Goal: Task Accomplishment & Management: Complete application form

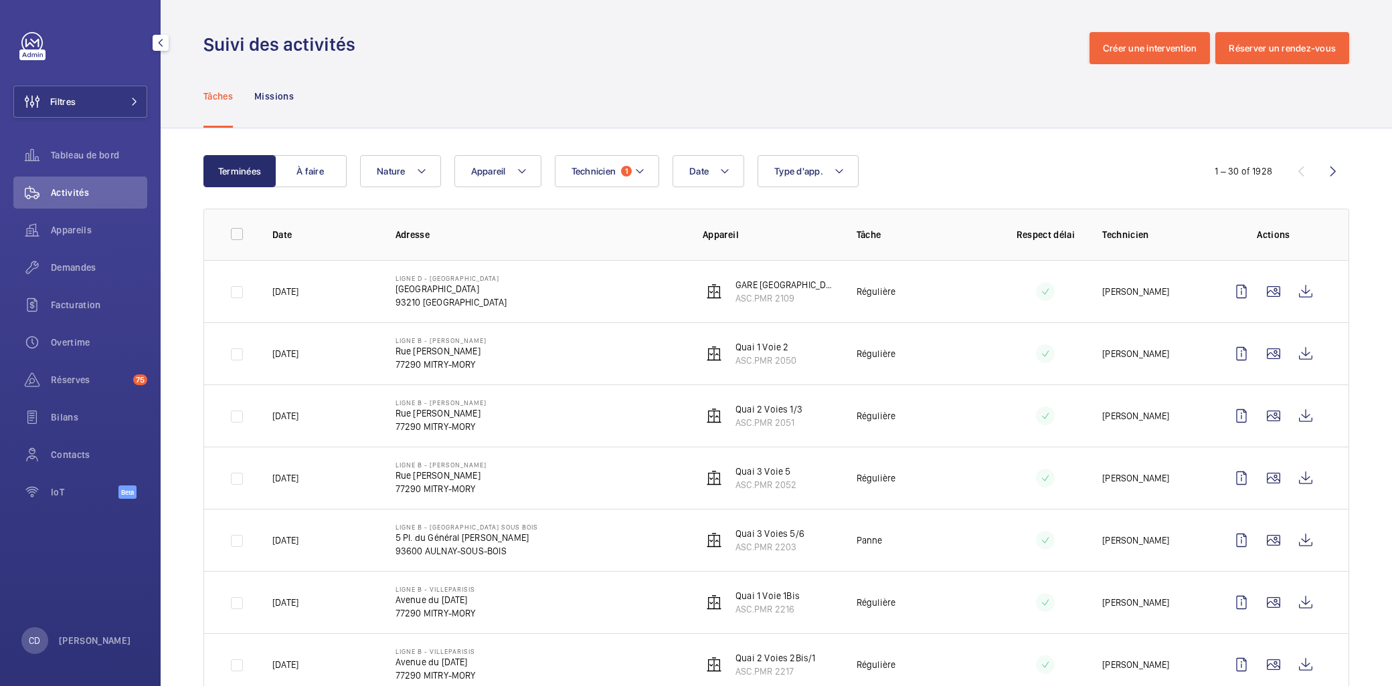
scroll to position [149, 0]
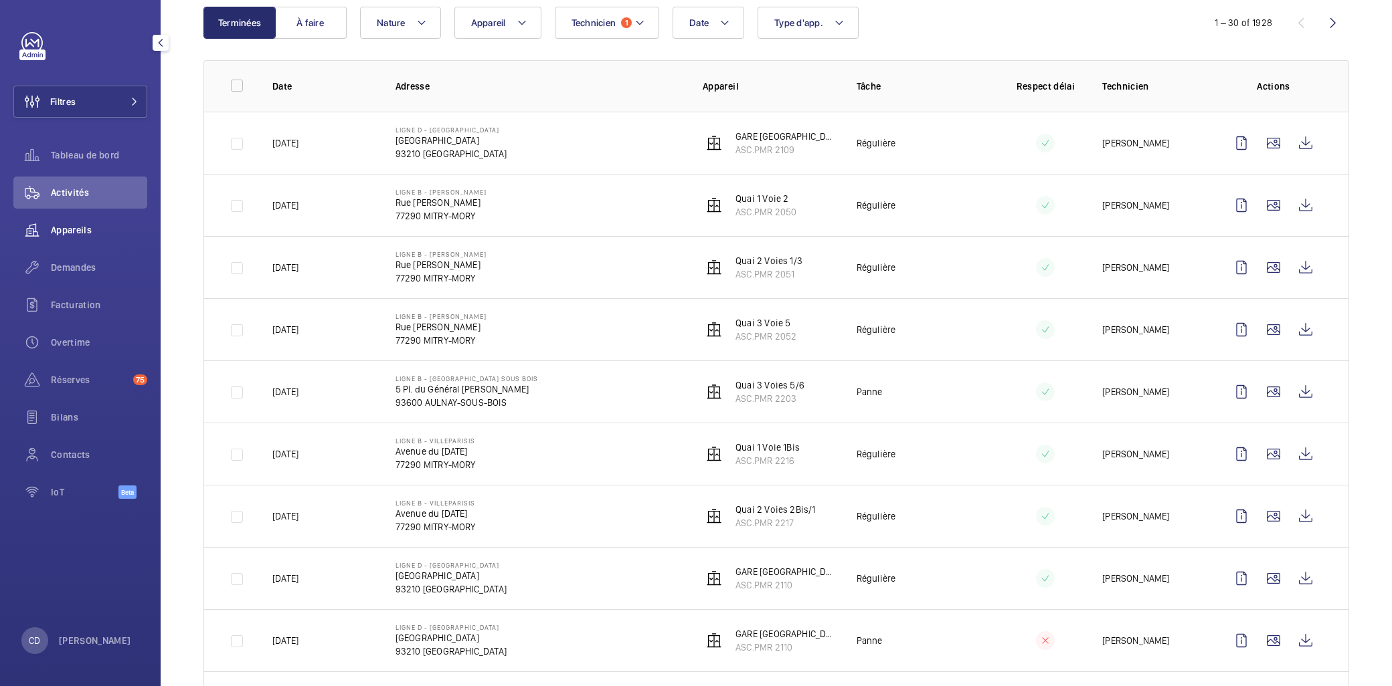
click at [30, 229] on wm-front-icon-button at bounding box center [31, 230] width 37 height 32
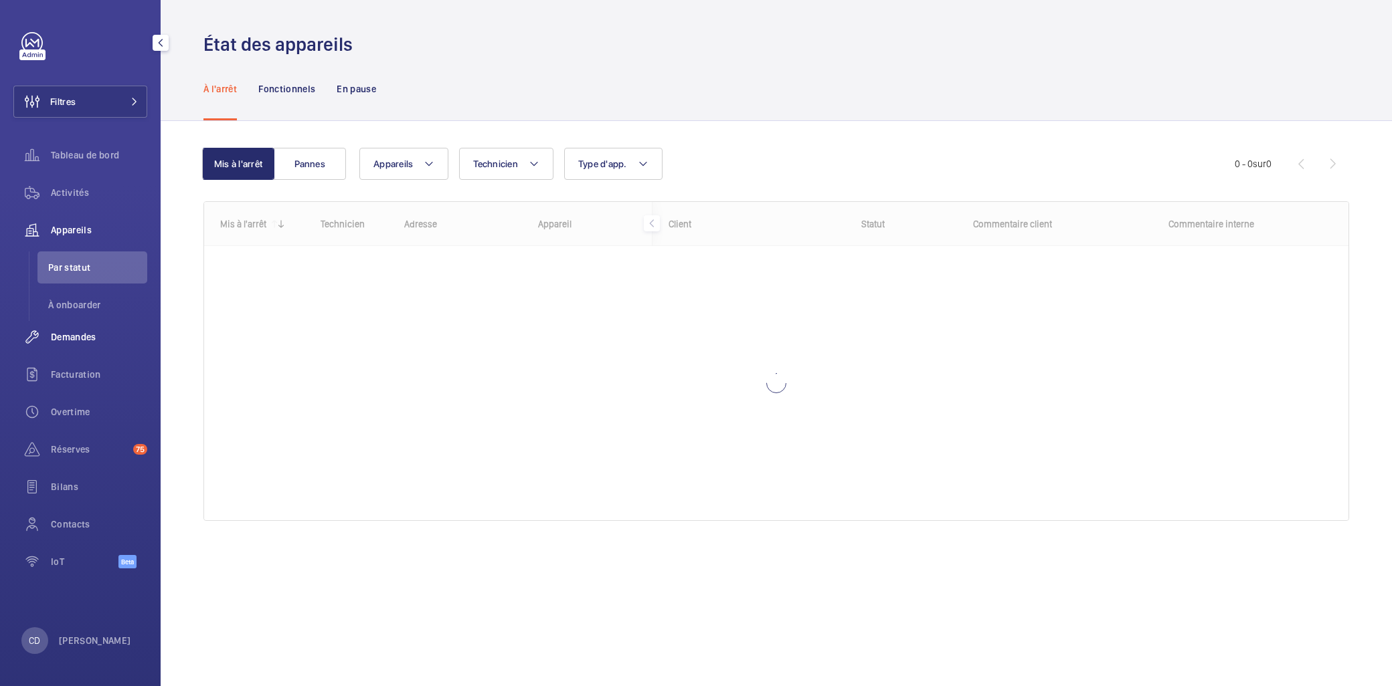
click at [94, 328] on div "Demandes" at bounding box center [80, 337] width 134 height 32
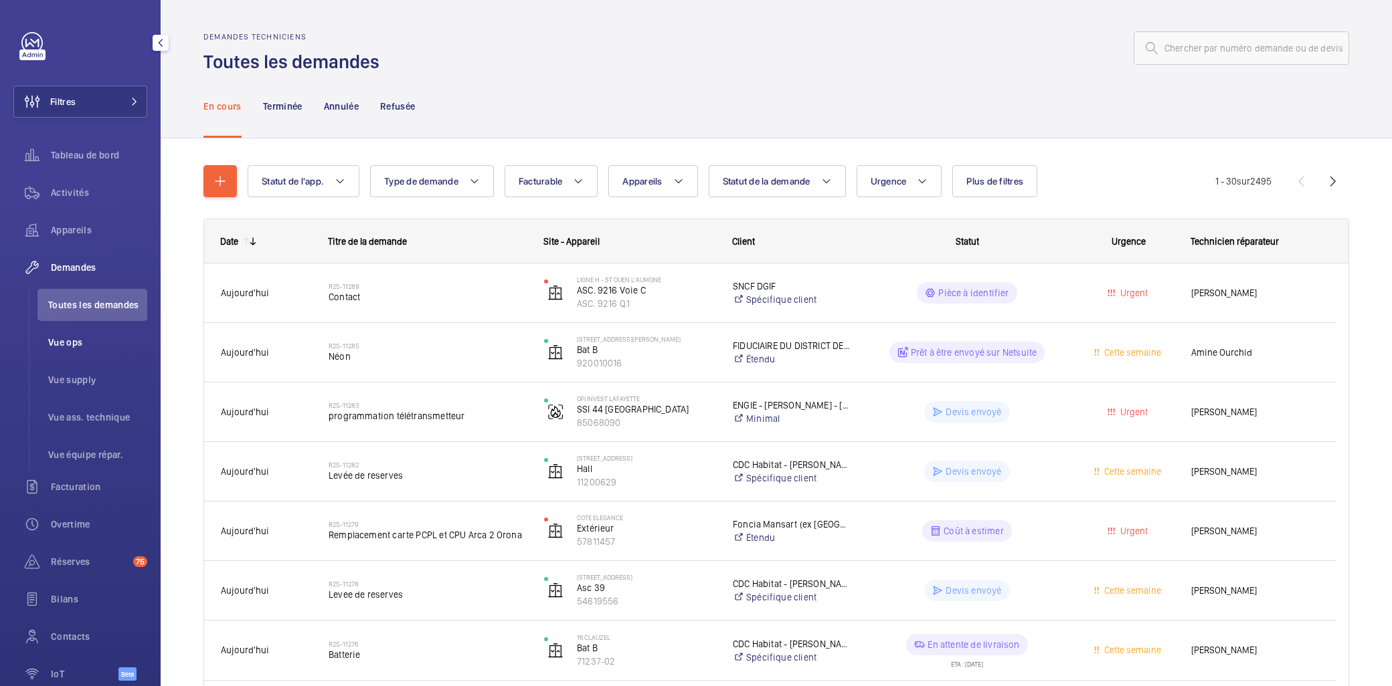
click at [70, 338] on span "Vue ops" at bounding box center [97, 342] width 99 height 13
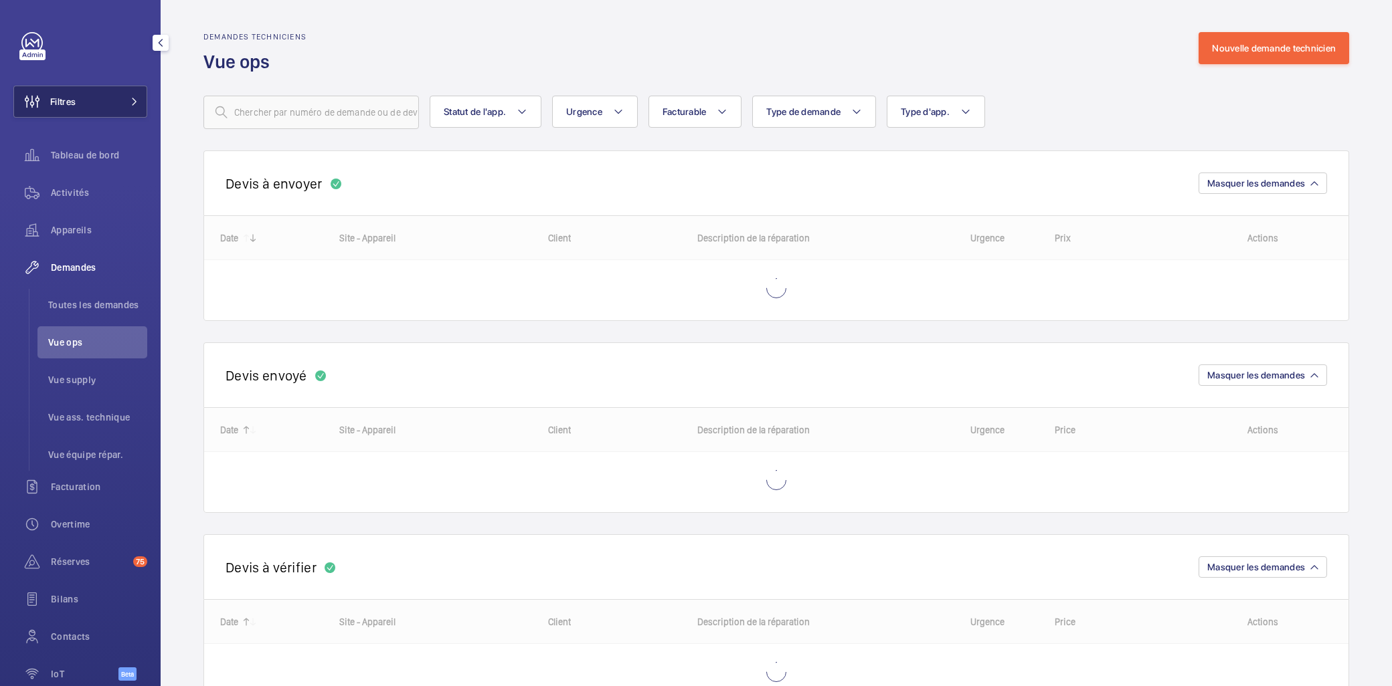
click at [124, 98] on span at bounding box center [130, 102] width 16 height 8
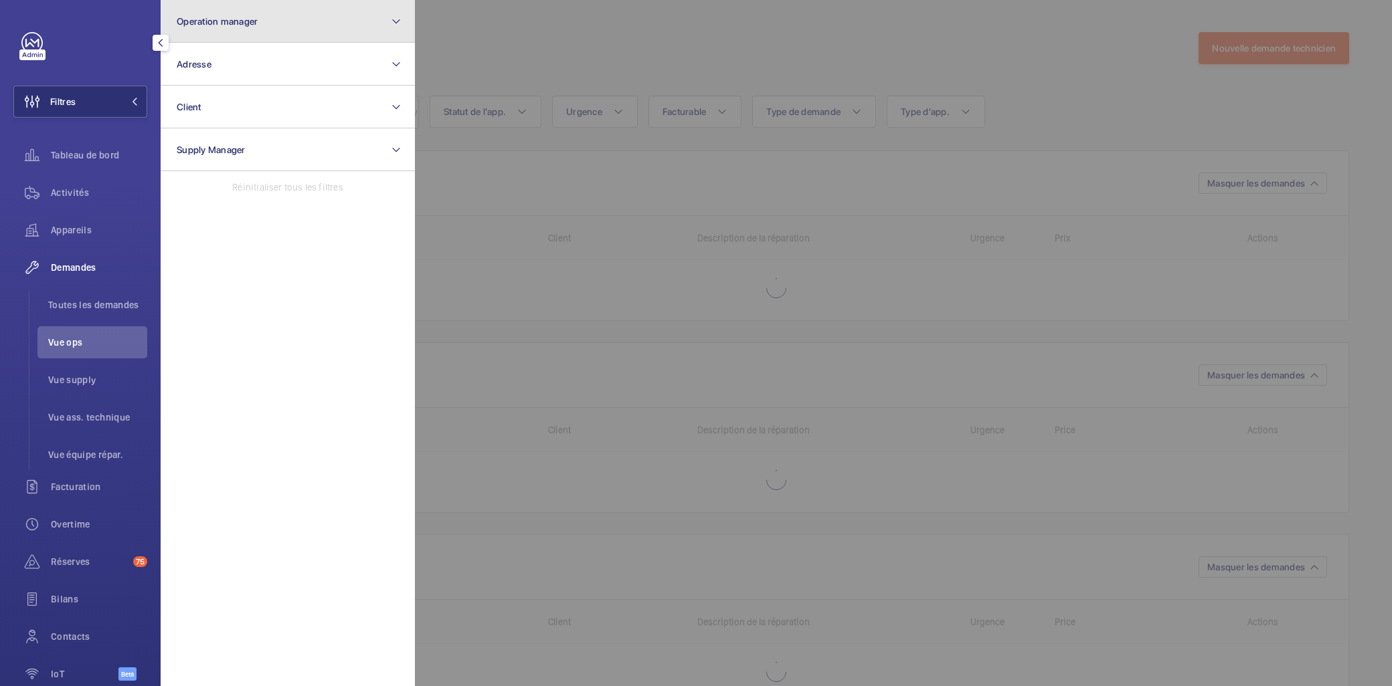
click at [304, 27] on button "Operation manager" at bounding box center [288, 21] width 254 height 43
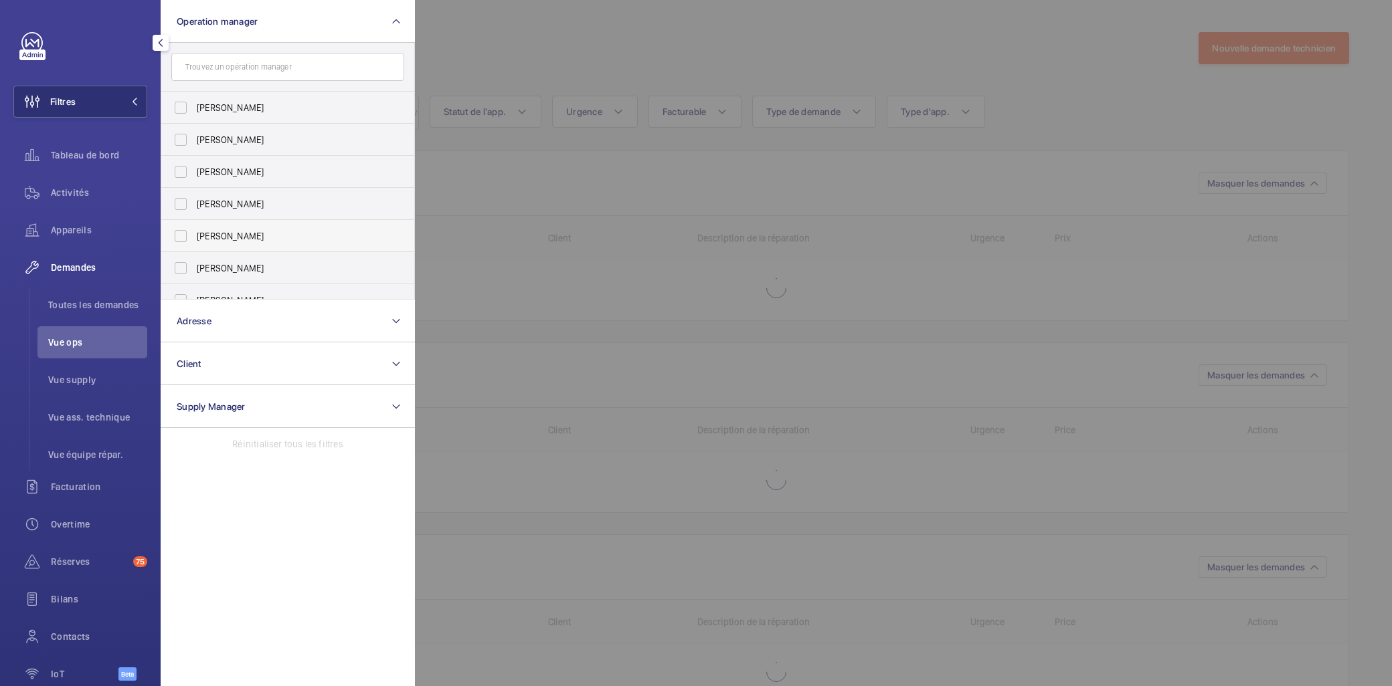
click at [249, 241] on span "[PERSON_NAME]" at bounding box center [289, 235] width 184 height 13
click at [194, 241] on input "[PERSON_NAME]" at bounding box center [180, 236] width 27 height 27
checkbox input "true"
click at [670, 270] on div at bounding box center [1111, 343] width 1392 height 686
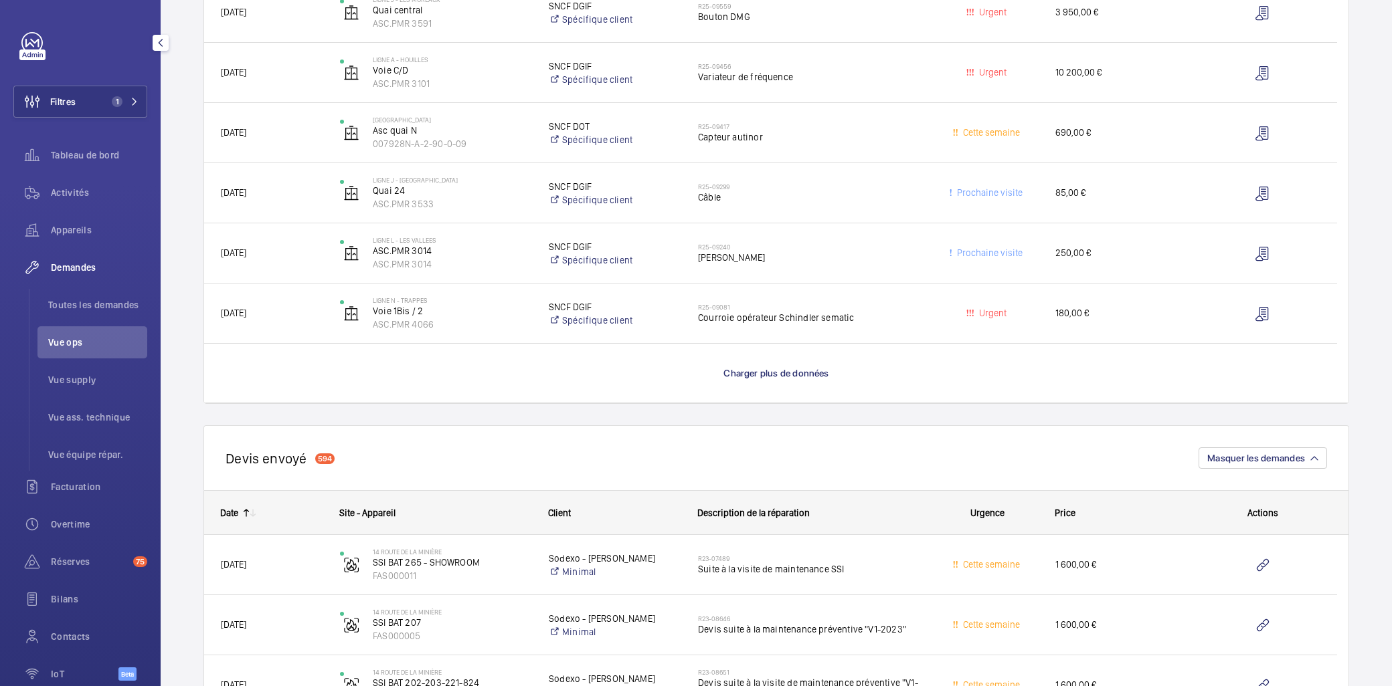
scroll to position [1115, 0]
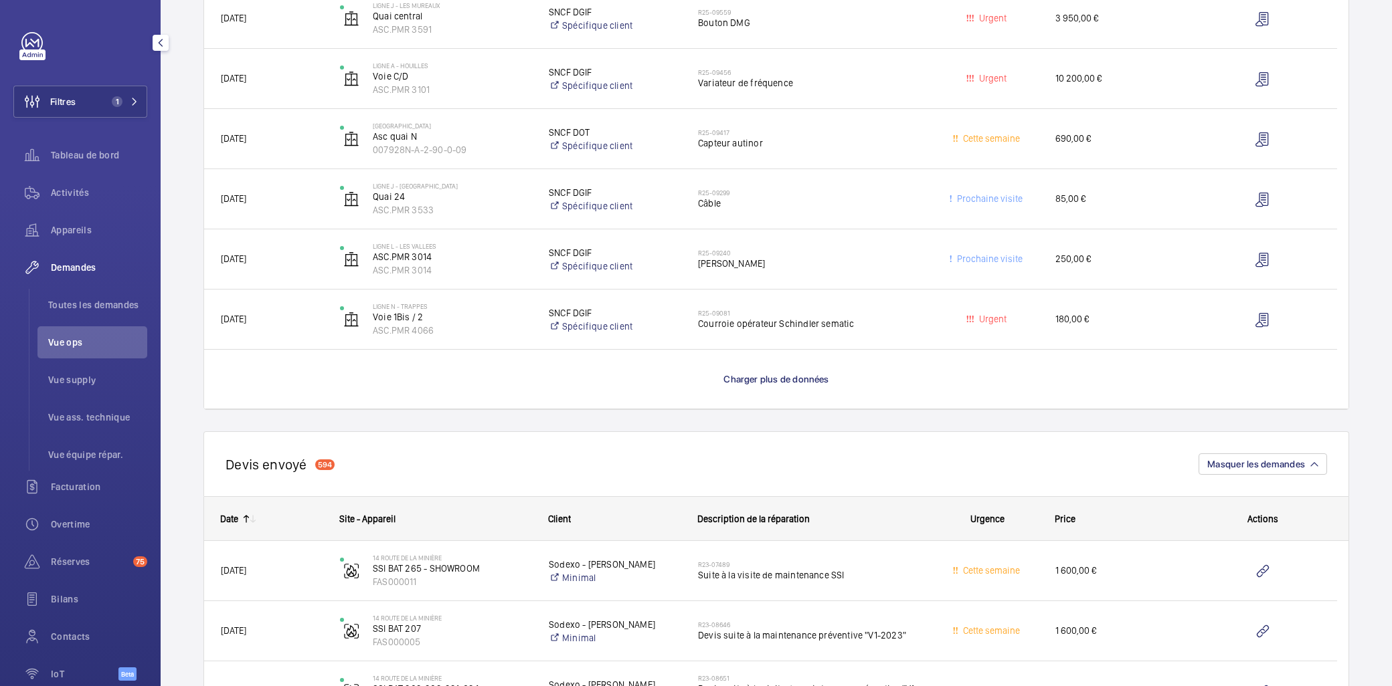
click at [258, 515] on mat-icon at bounding box center [253, 519] width 11 height 11
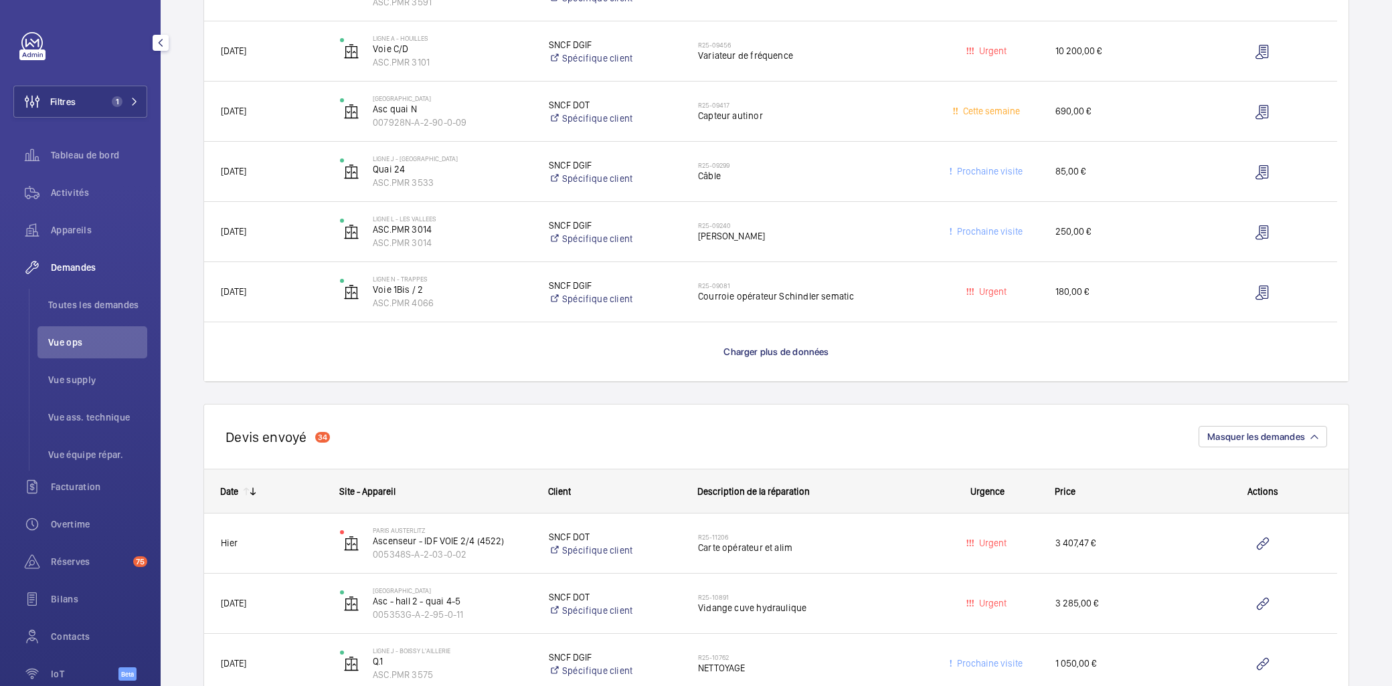
scroll to position [1189, 0]
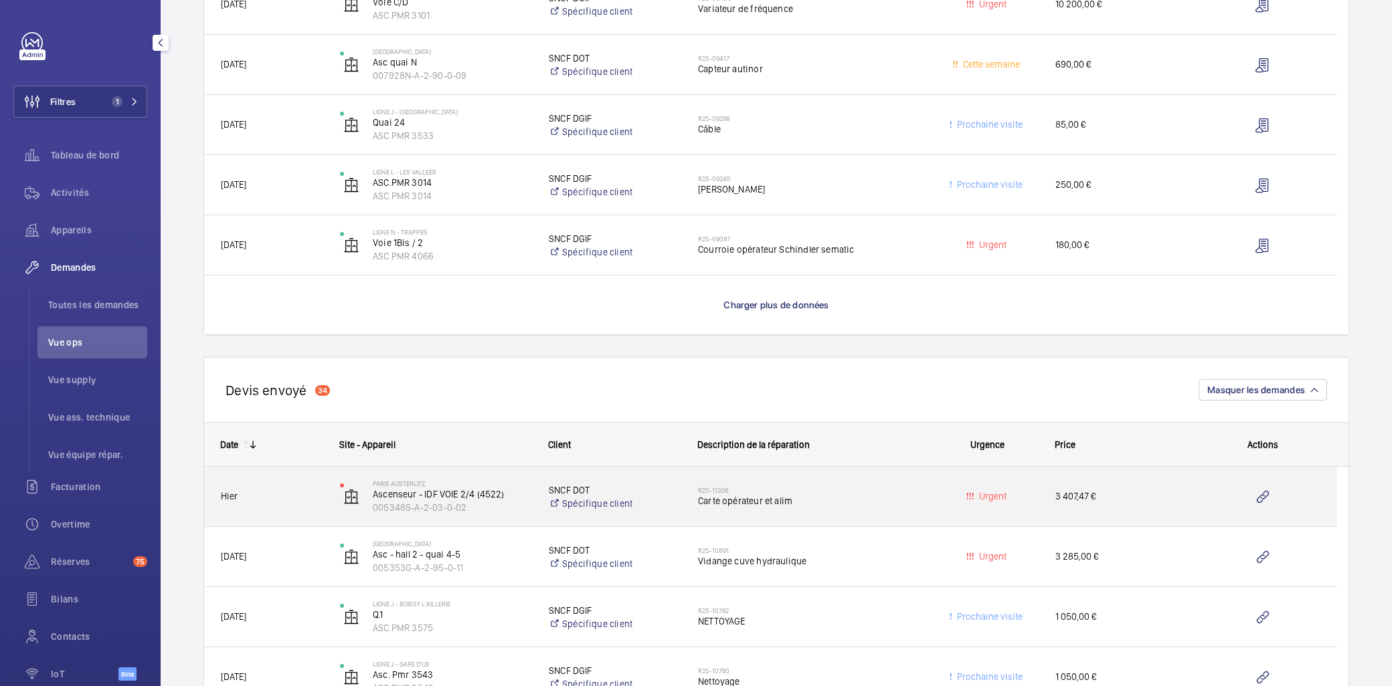
click at [871, 502] on span "Carte opérateur et alim" at bounding box center [808, 500] width 221 height 13
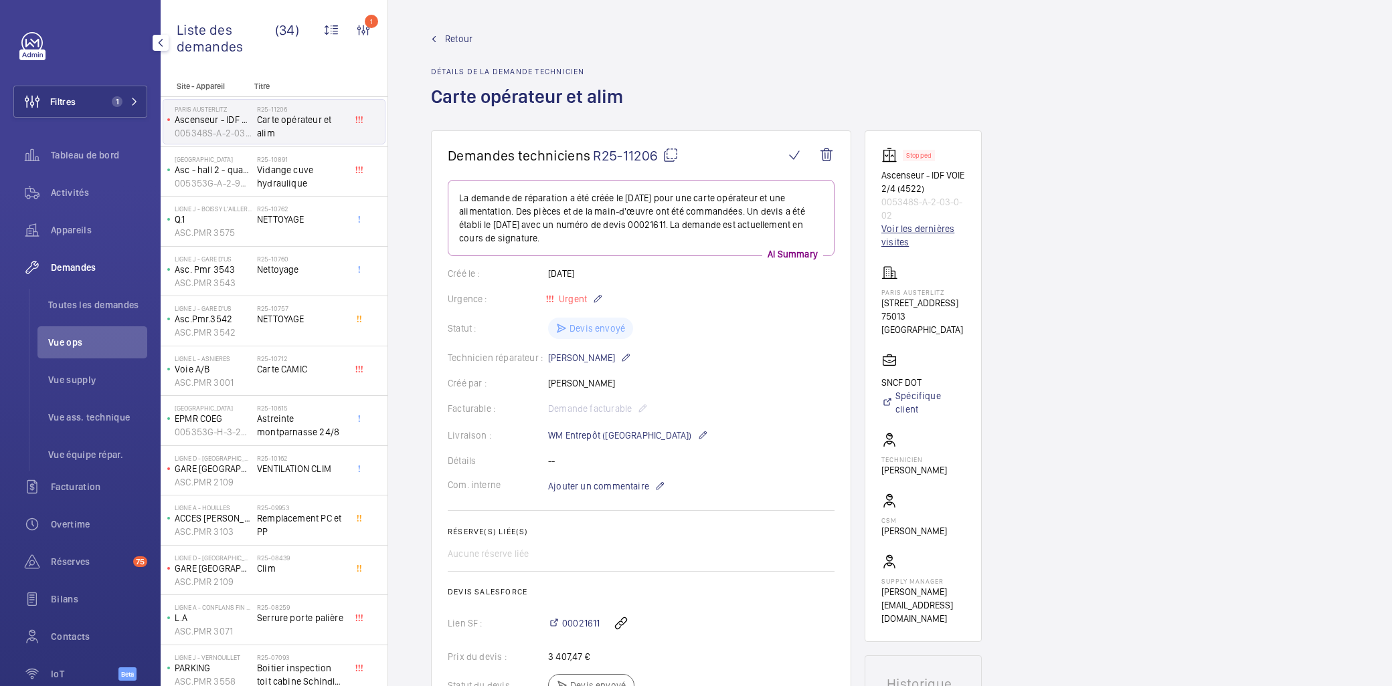
click at [913, 228] on link "Voir les dernières visites" at bounding box center [923, 235] width 84 height 27
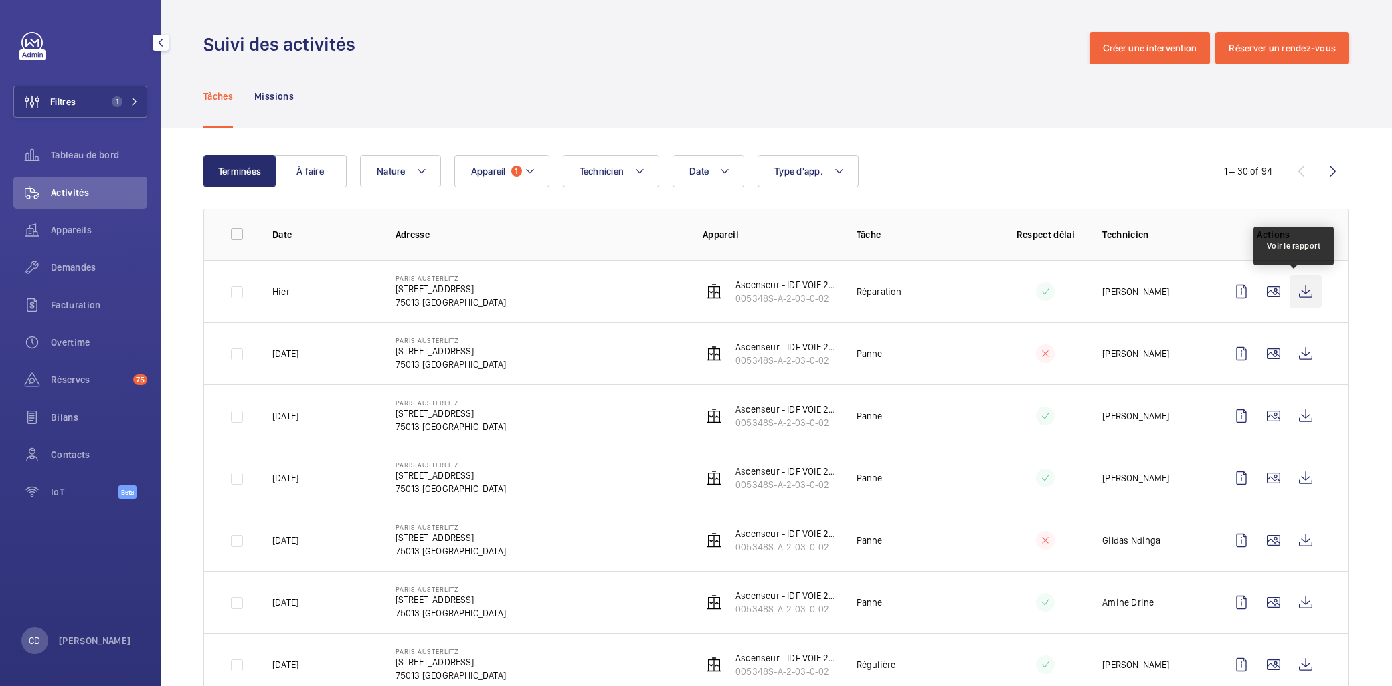
click at [1293, 289] on wm-front-icon-button at bounding box center [1305, 292] width 32 height 32
click at [76, 223] on span "Appareils" at bounding box center [99, 229] width 96 height 13
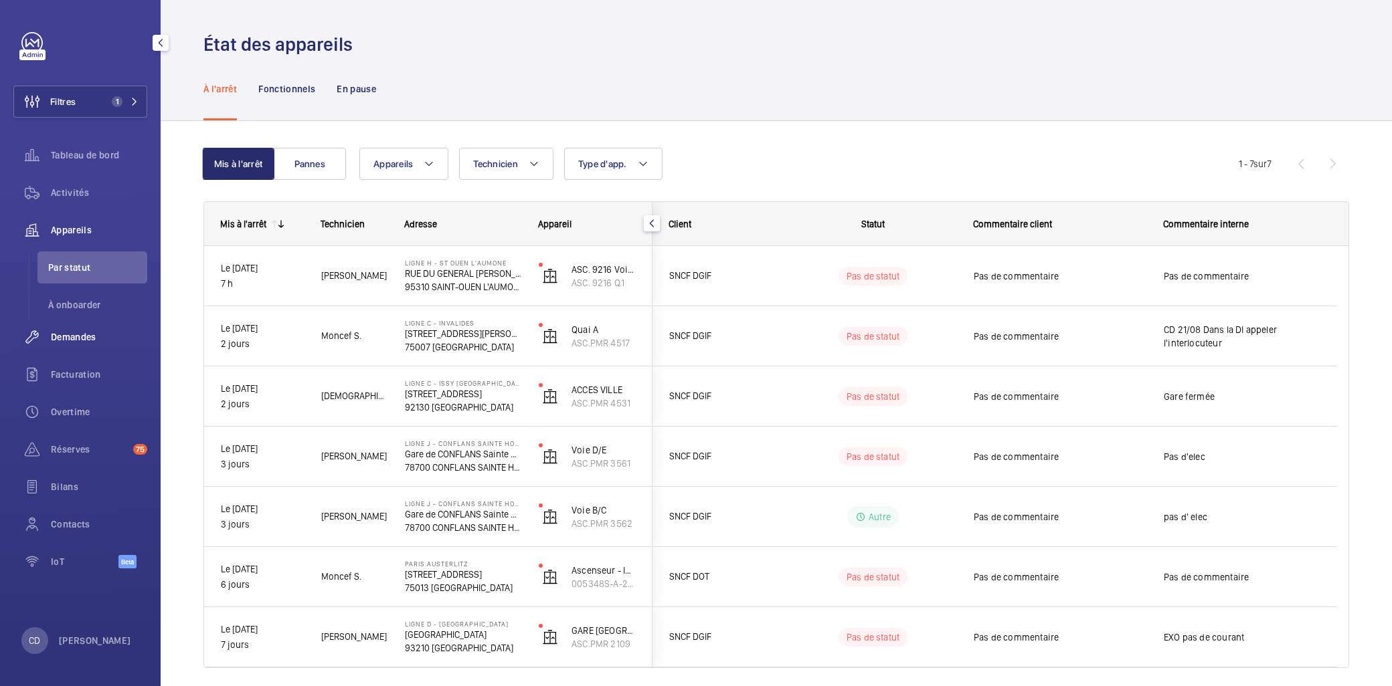
click at [74, 331] on span "Demandes" at bounding box center [99, 337] width 96 height 13
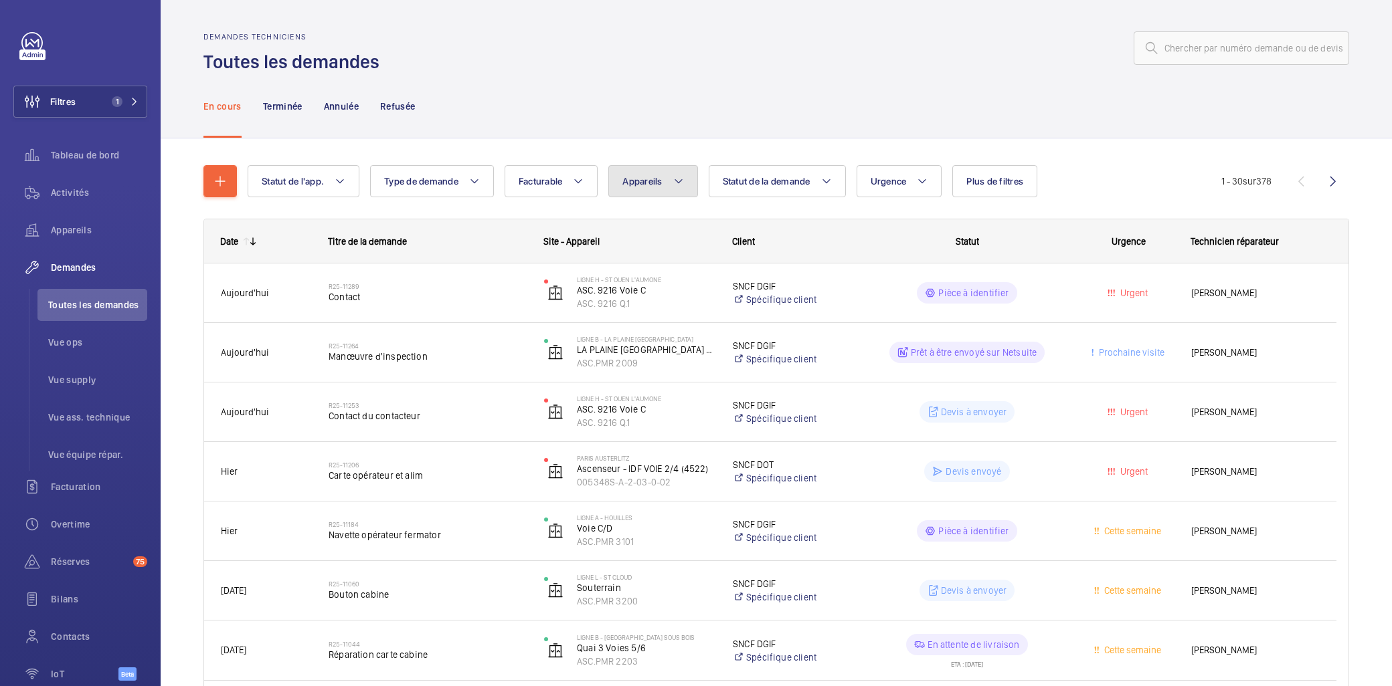
click at [674, 182] on mat-icon at bounding box center [678, 181] width 11 height 16
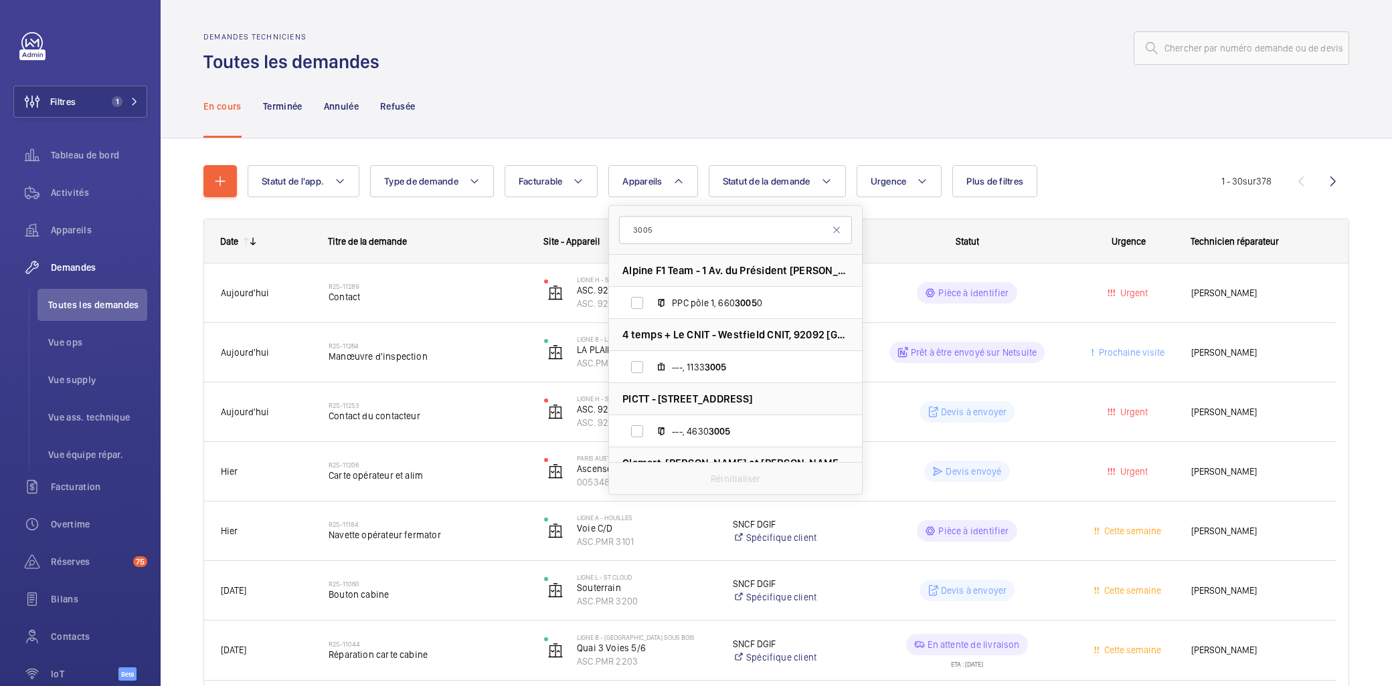
click at [634, 223] on input "3005" at bounding box center [735, 230] width 233 height 28
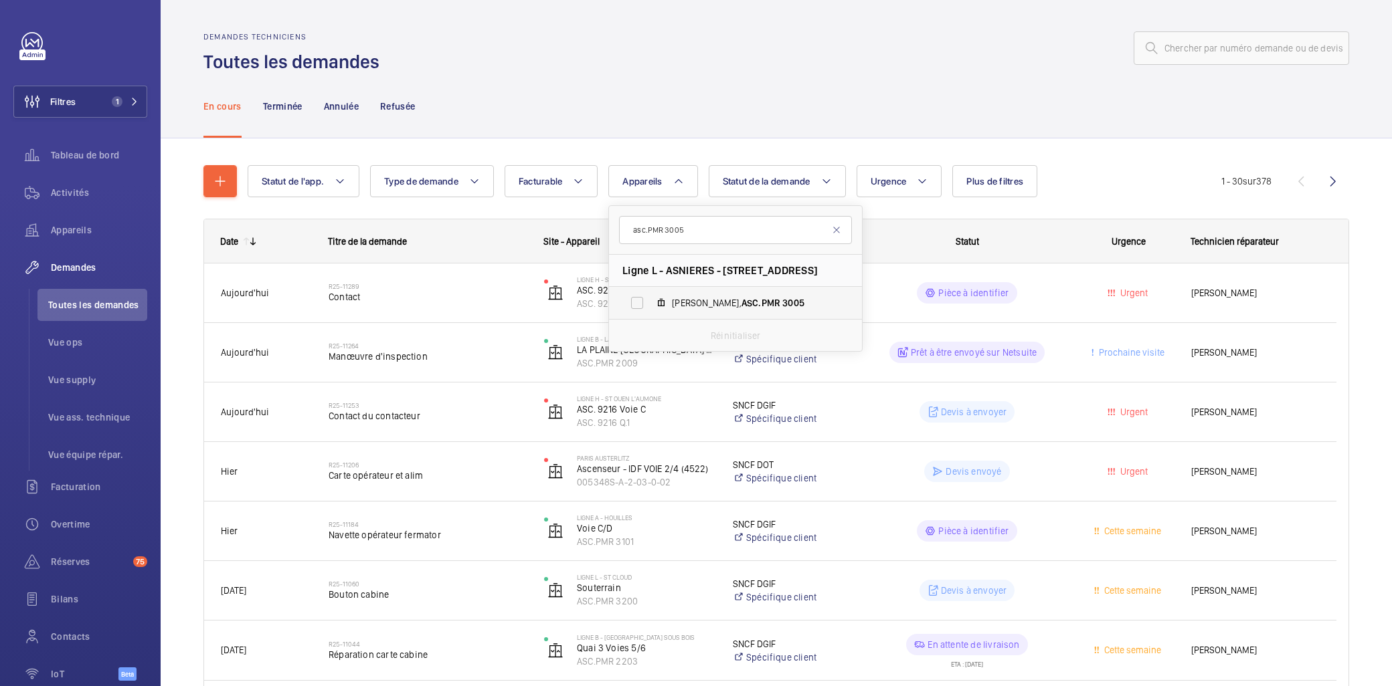
type input "asc.PMR 3005"
click at [702, 290] on label "Voie H, ASC.PMR 3005" at bounding box center [724, 303] width 231 height 32
click at [650, 290] on input "Voie H, ASC.PMR 3005" at bounding box center [637, 303] width 27 height 27
checkbox input "true"
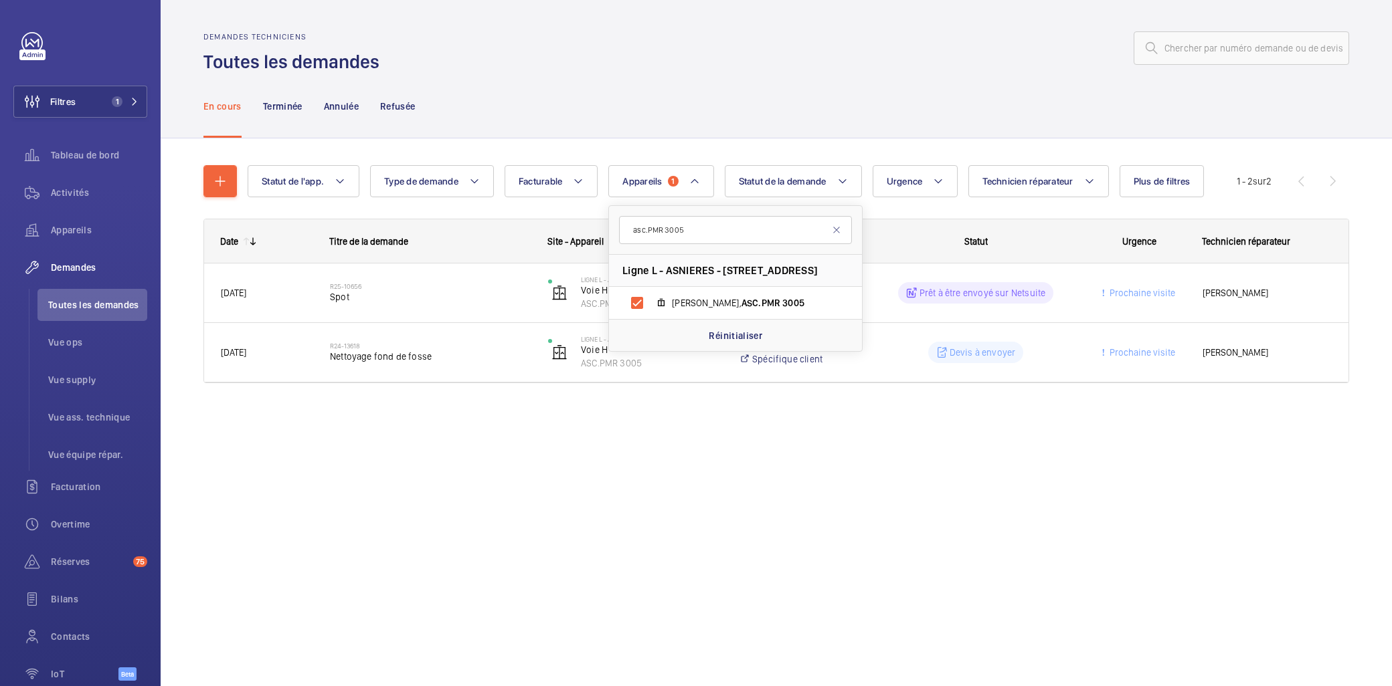
click at [422, 452] on div "Demandes techniciens Toutes les demandes En cours Terminée Annulée Refusée Stat…" at bounding box center [776, 343] width 1231 height 686
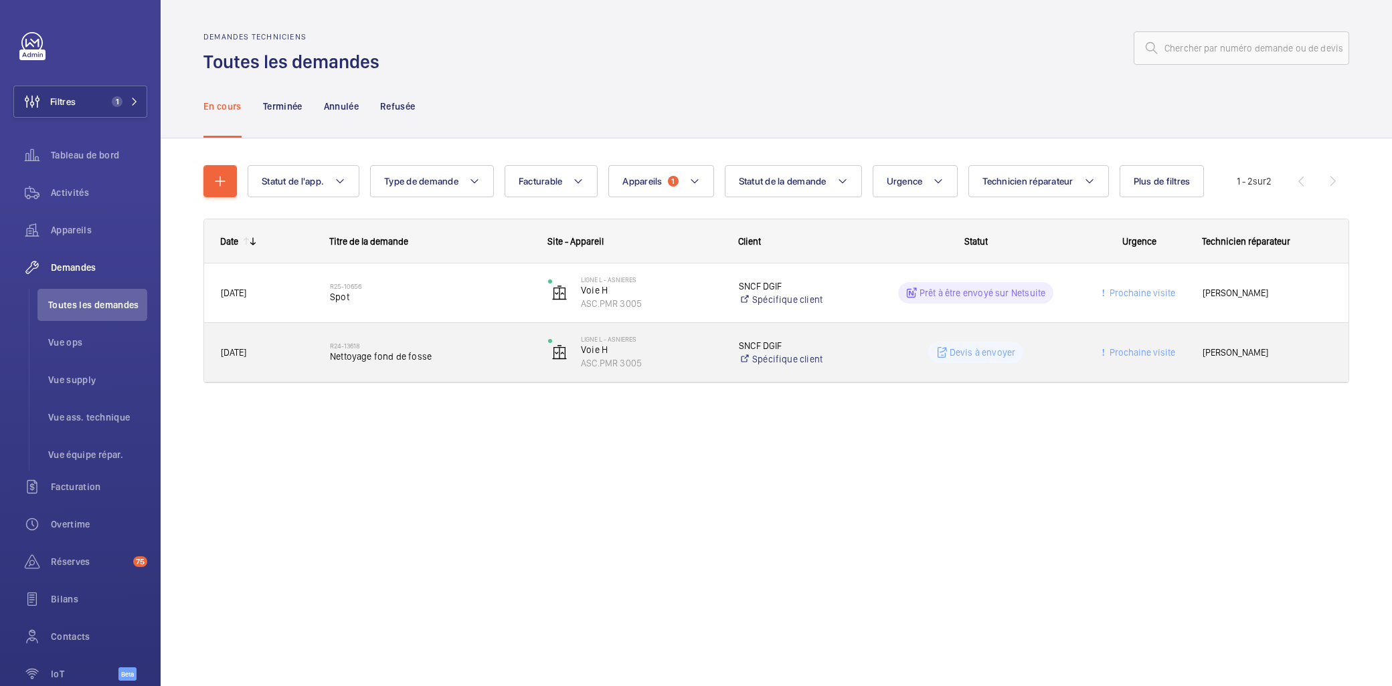
click at [445, 348] on h2 "R24-13618" at bounding box center [430, 346] width 201 height 8
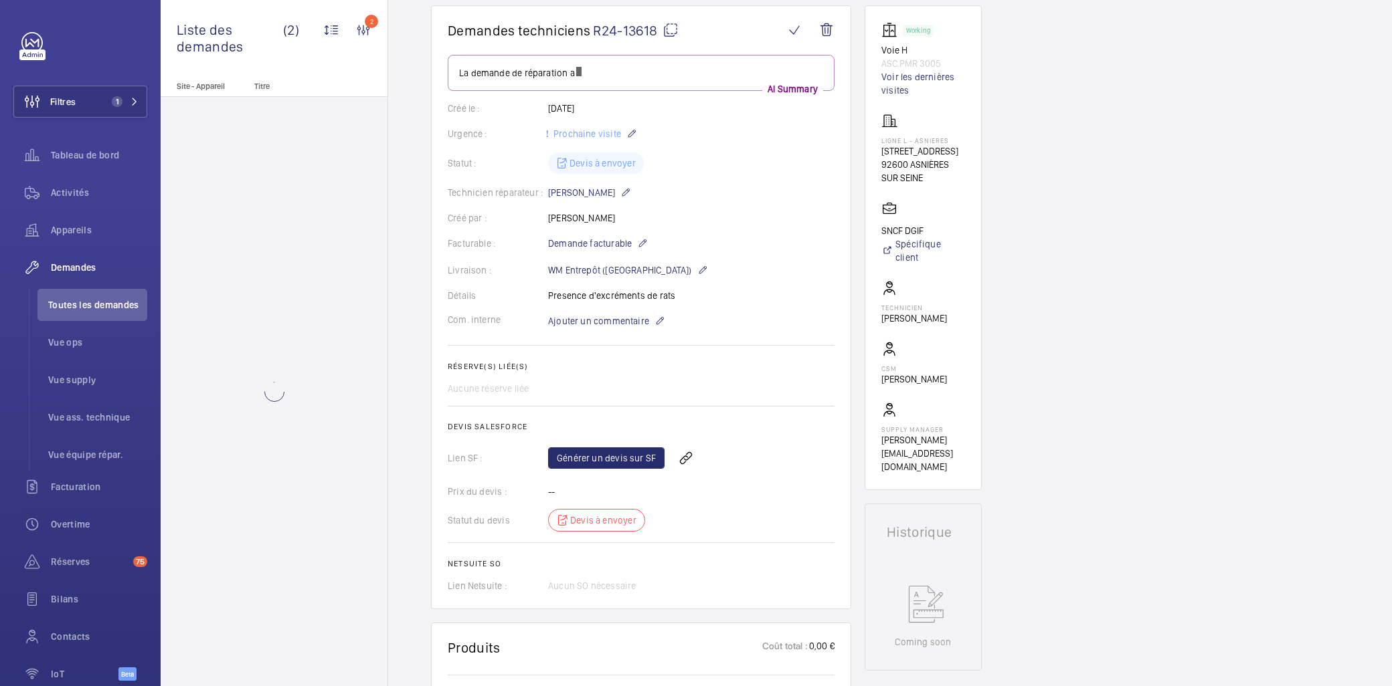
scroll to position [149, 0]
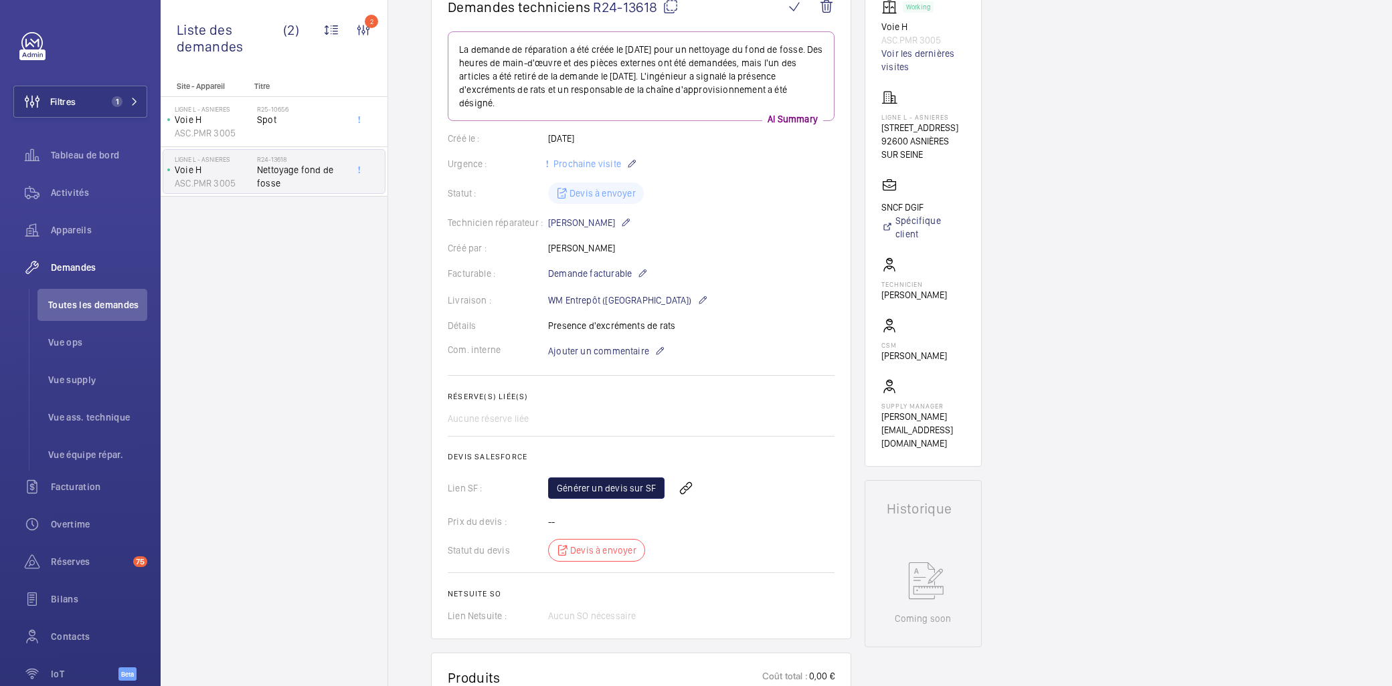
click at [604, 492] on link "Générer un devis sur SF" at bounding box center [606, 488] width 116 height 21
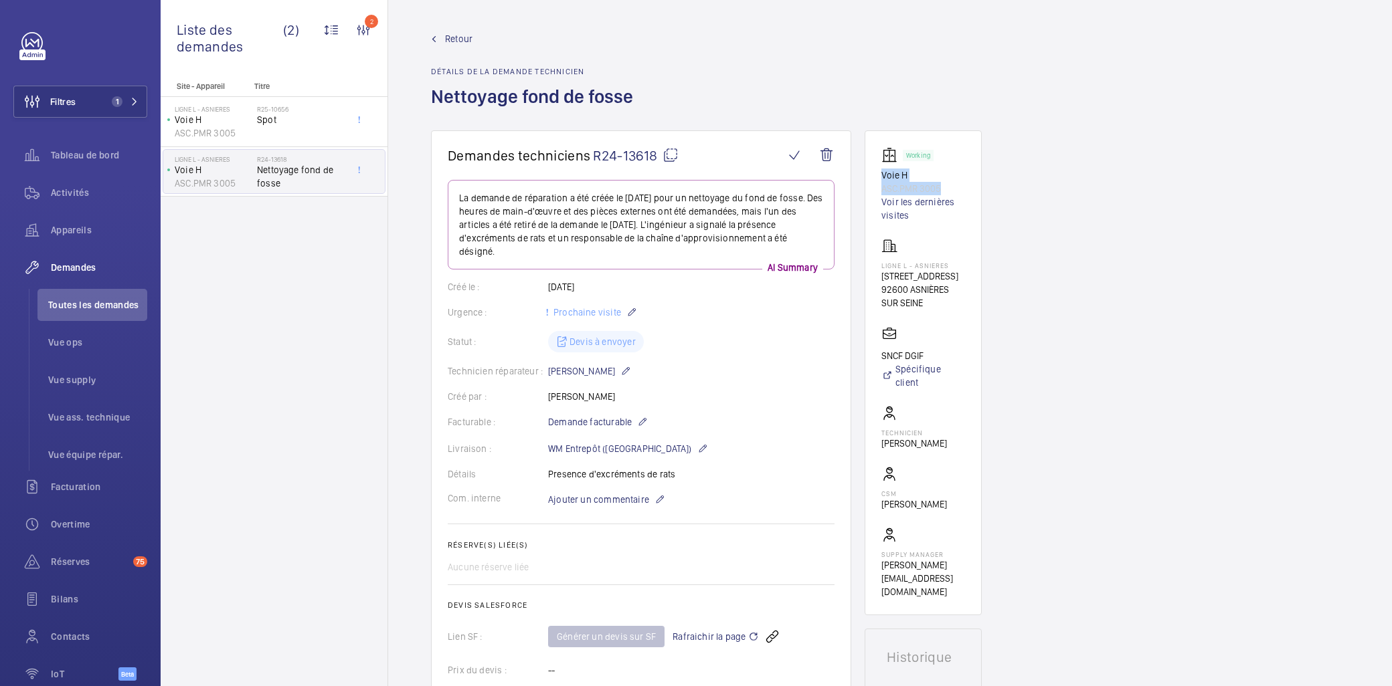
drag, startPoint x: 955, startPoint y: 187, endPoint x: 866, endPoint y: 175, distance: 89.2
click at [866, 175] on wm-front-card "Working Voie H ASC.PMR 3005 Voir les dernières visites Ligne L - ASNIERES 1 pla…" at bounding box center [922, 372] width 117 height 485
drag, startPoint x: 866, startPoint y: 175, endPoint x: 888, endPoint y: 177, distance: 21.5
copy div "Voie H ASC.PMR 3005"
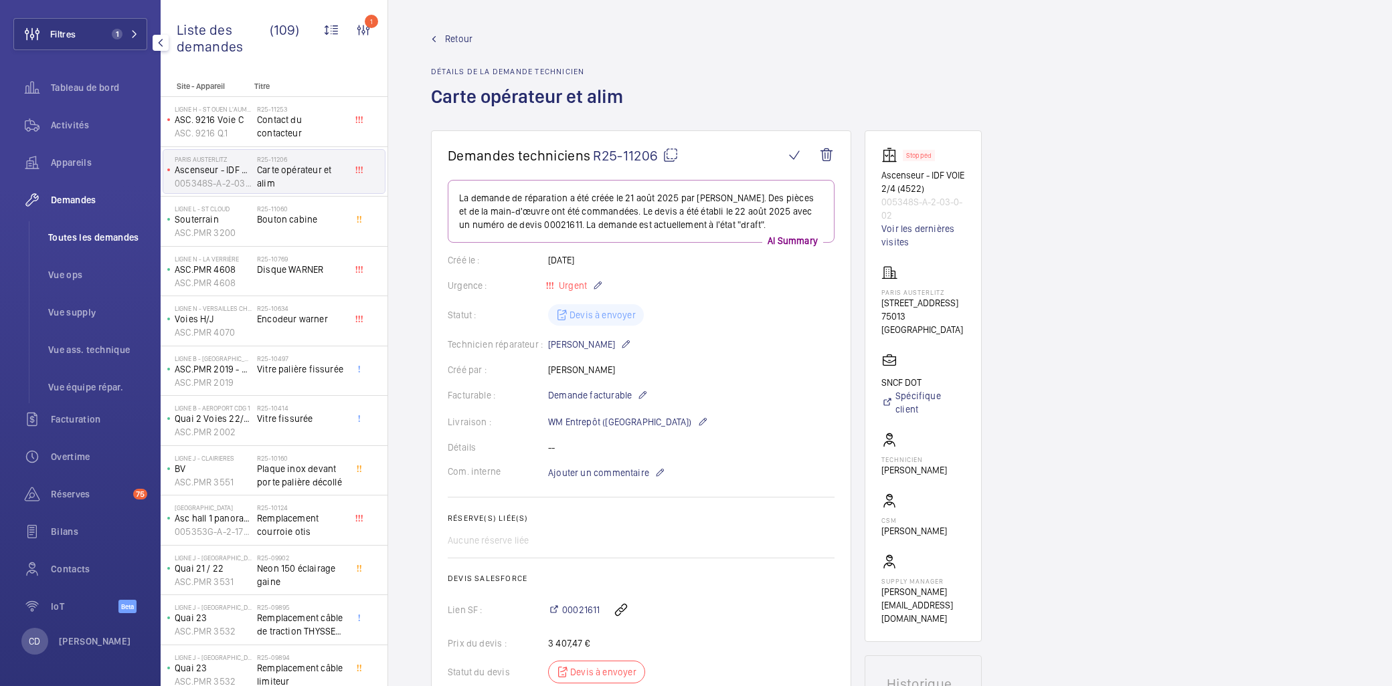
click at [89, 241] on span "Toutes les demandes" at bounding box center [97, 237] width 99 height 13
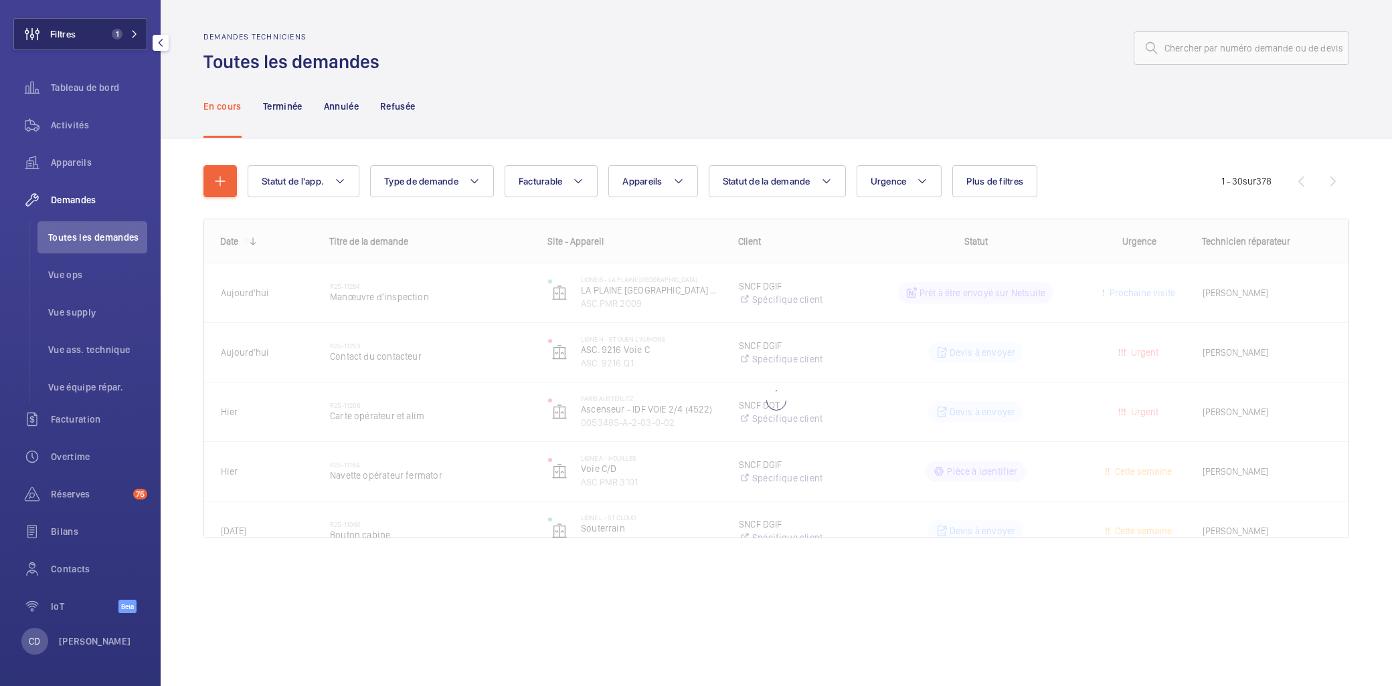
click at [96, 25] on button "Filtres 1" at bounding box center [80, 34] width 134 height 32
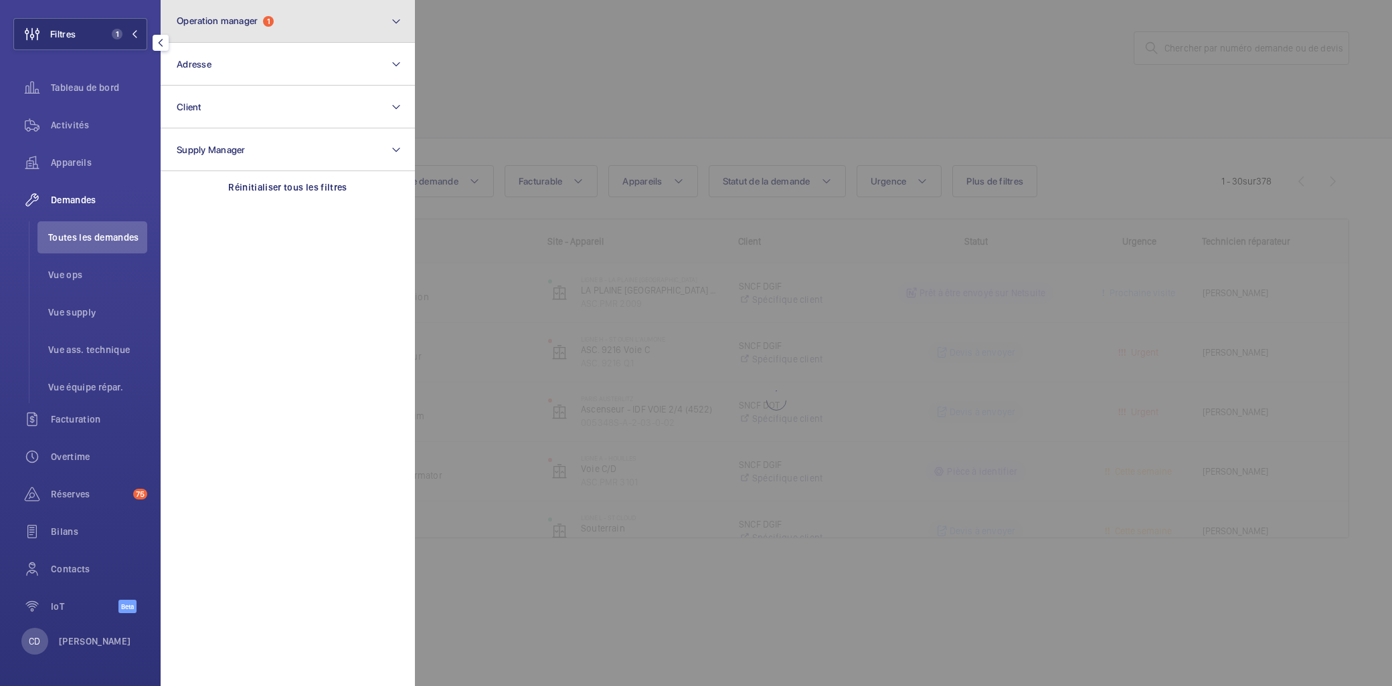
click at [238, 9] on button "Operation manager 1" at bounding box center [288, 21] width 254 height 43
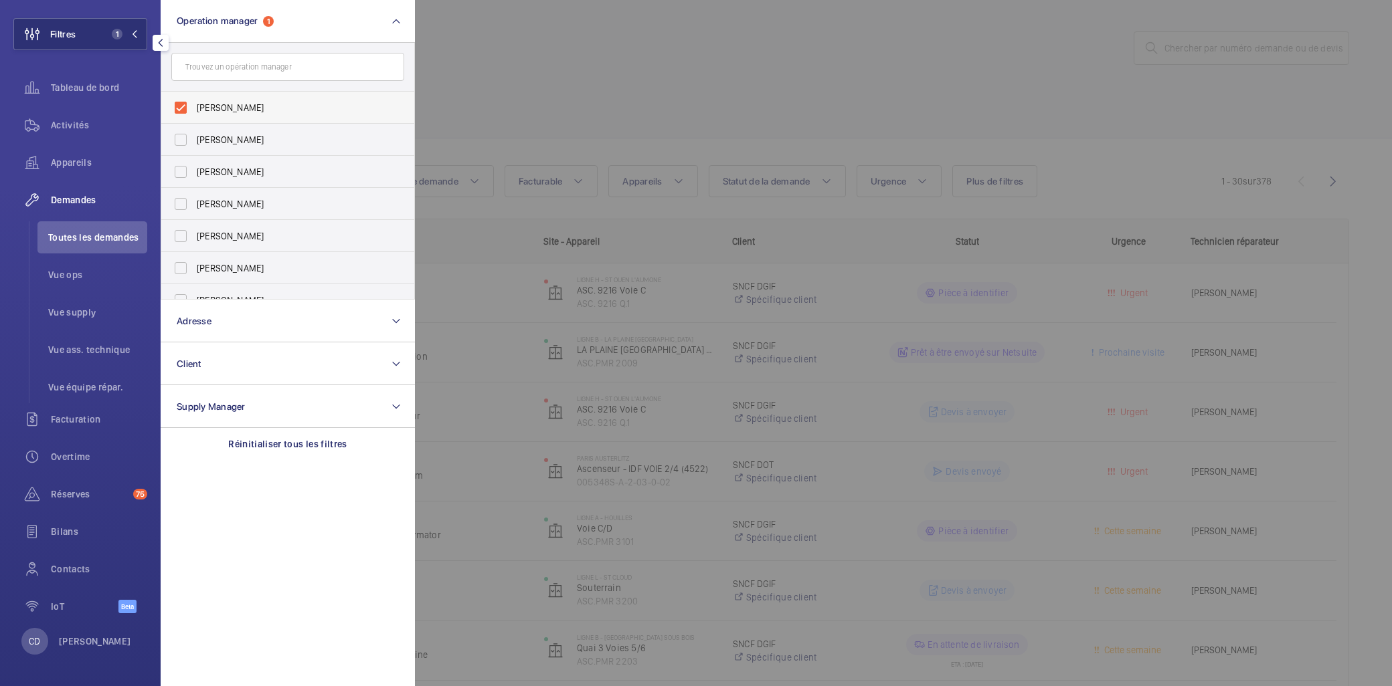
click at [278, 97] on label "[PERSON_NAME]" at bounding box center [277, 108] width 233 height 32
click at [194, 97] on input "[PERSON_NAME]" at bounding box center [180, 107] width 27 height 27
checkbox input "false"
click at [622, 64] on div at bounding box center [1111, 343] width 1392 height 686
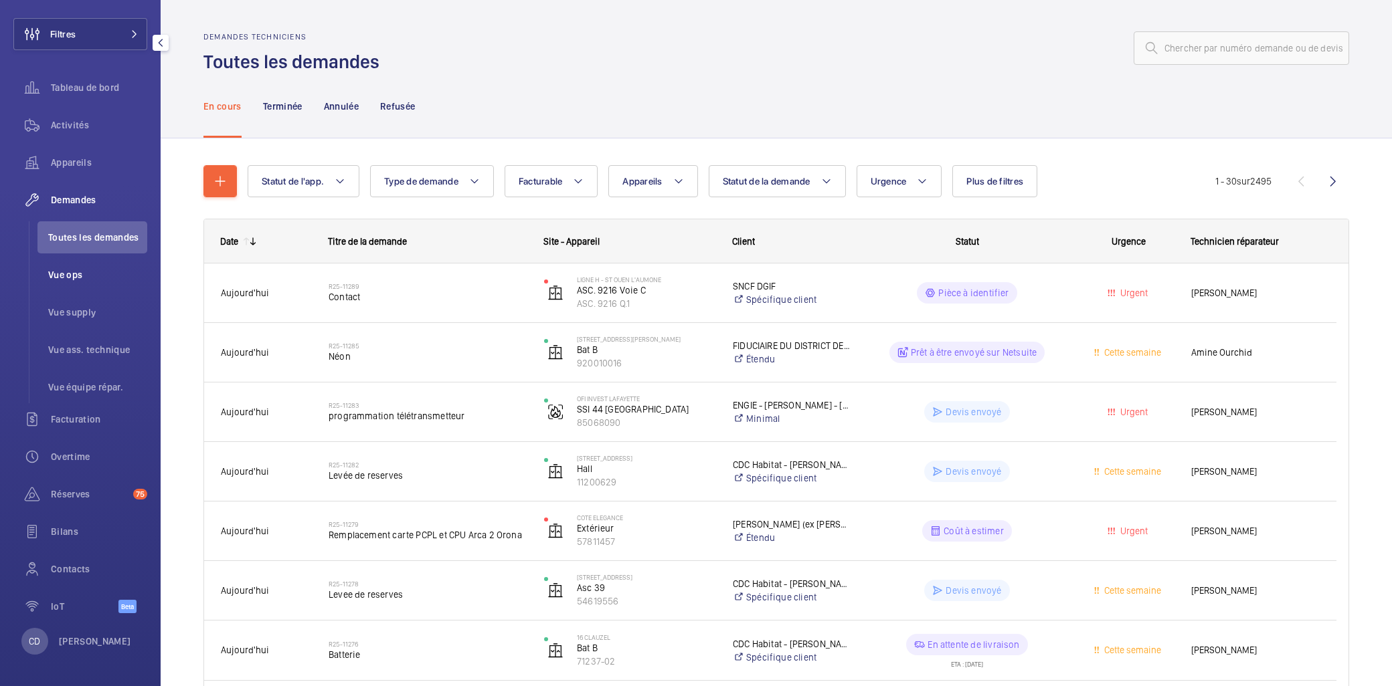
click at [54, 272] on span "Vue ops" at bounding box center [97, 274] width 99 height 13
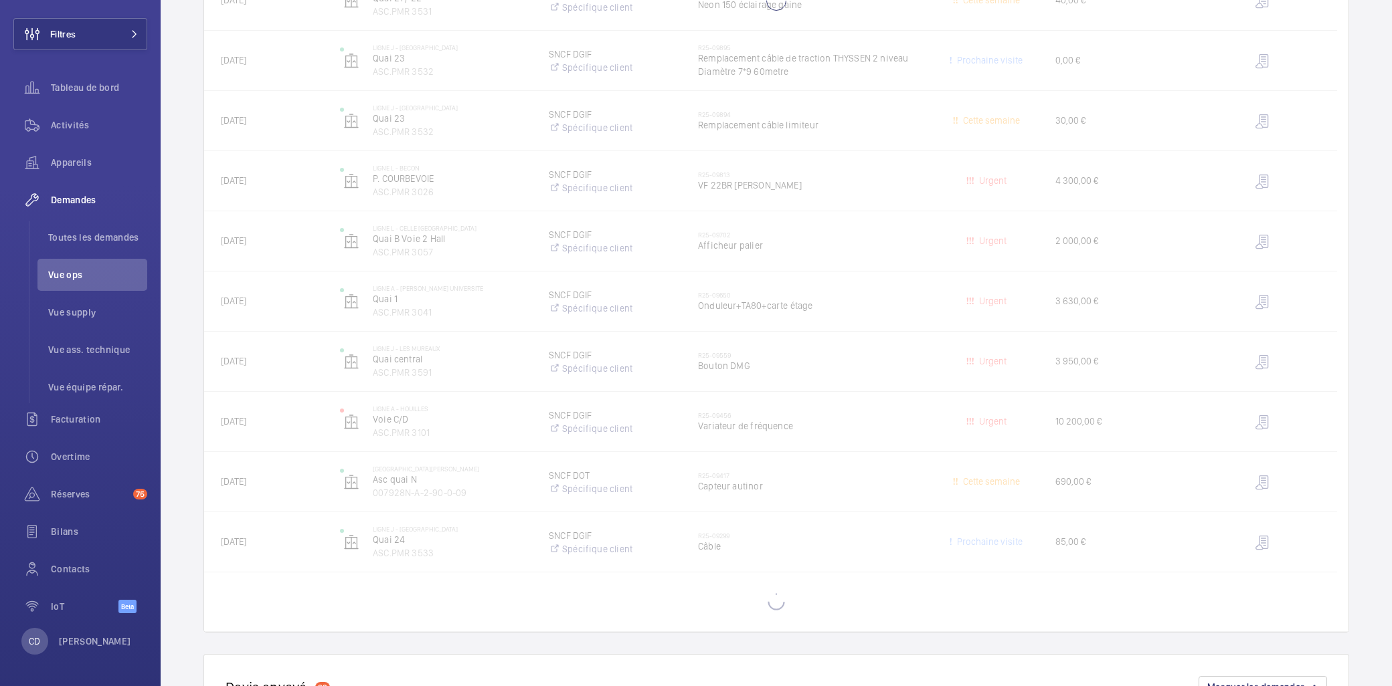
scroll to position [1338, 0]
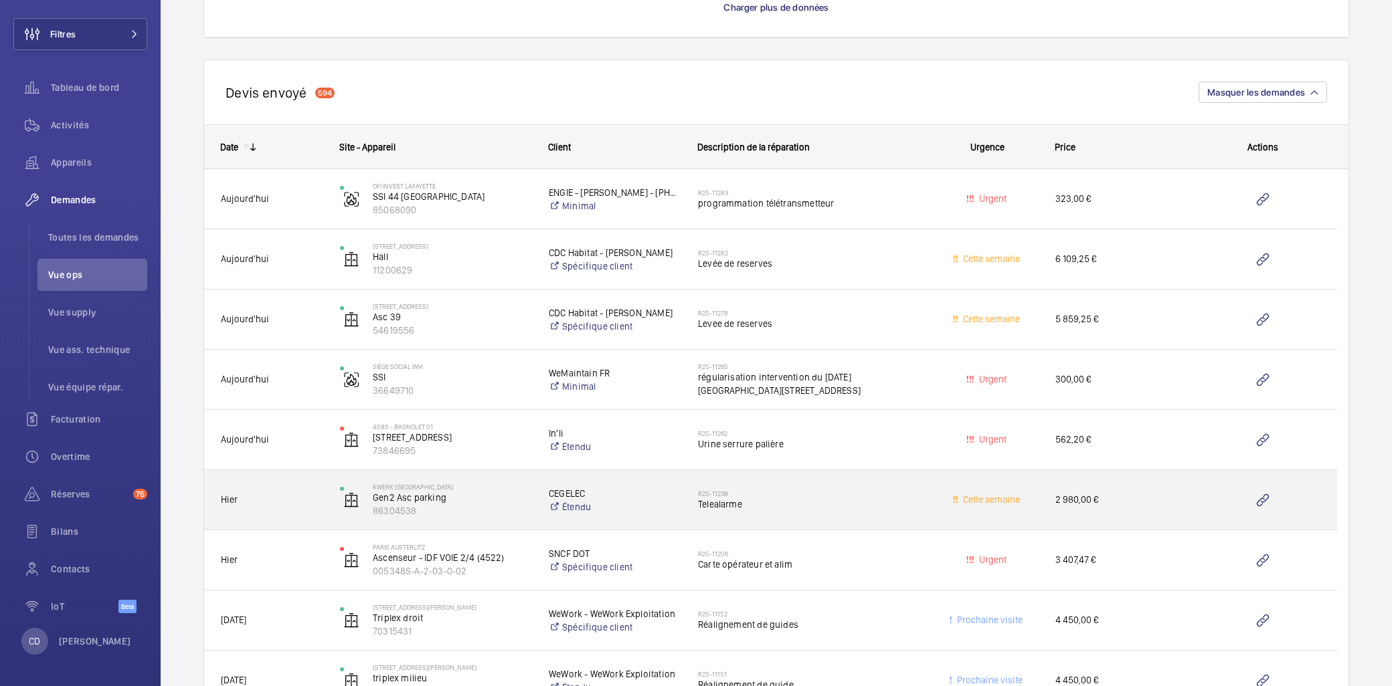
scroll to position [1561, 0]
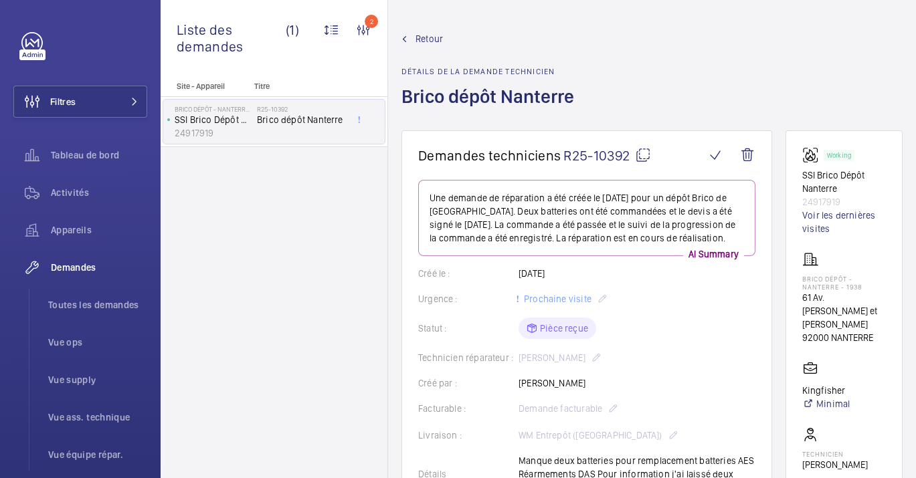
scroll to position [634, 0]
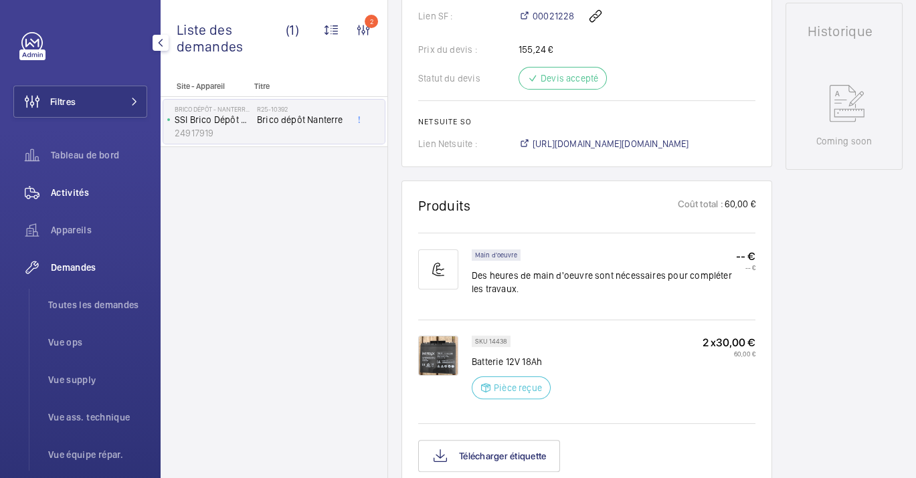
click at [86, 194] on span "Activités" at bounding box center [99, 192] width 96 height 13
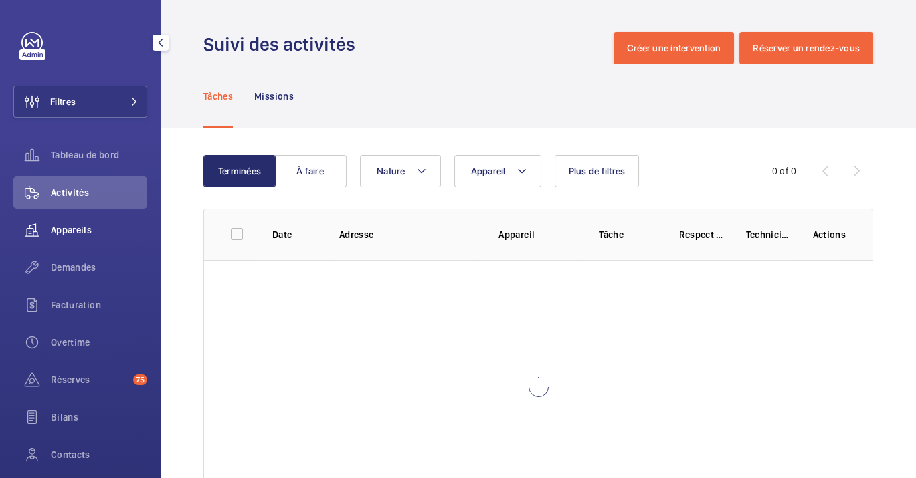
click at [78, 235] on span "Appareils" at bounding box center [99, 229] width 96 height 13
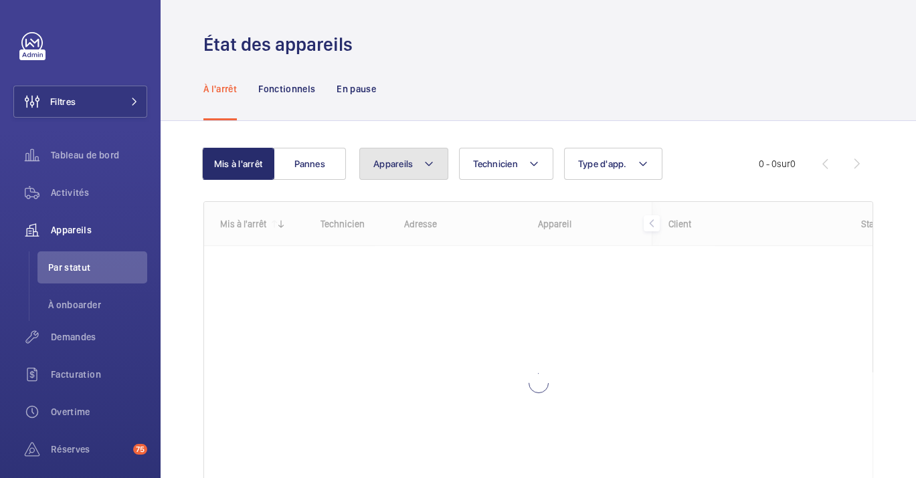
click at [427, 157] on mat-icon at bounding box center [429, 164] width 11 height 16
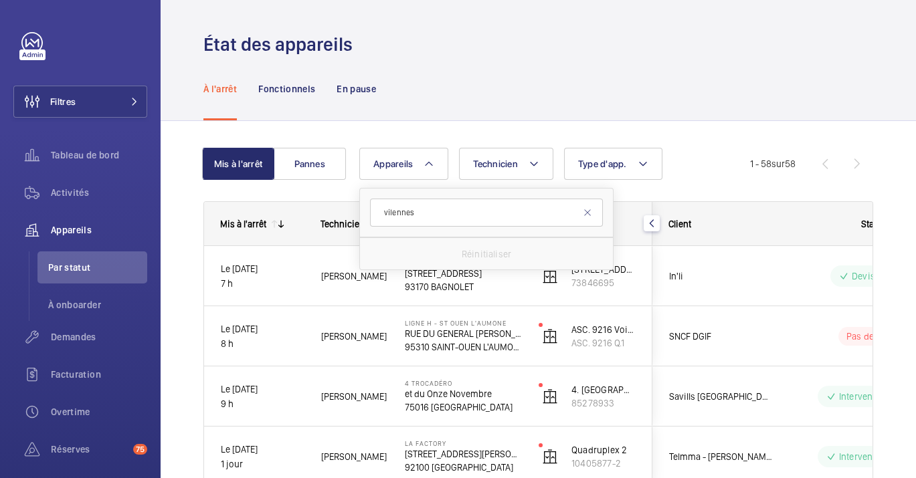
type input "vilennes"
drag, startPoint x: 757, startPoint y: 161, endPoint x: 720, endPoint y: 158, distance: 37.6
click at [757, 161] on span "1 - 58 sur 58" at bounding box center [772, 163] width 45 height 9
click at [88, 199] on span "Activités" at bounding box center [99, 192] width 96 height 13
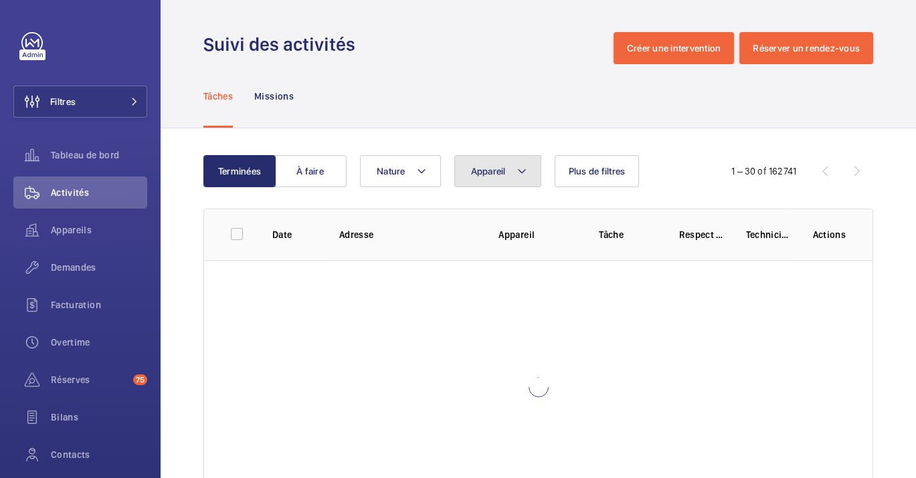
click at [519, 159] on button "Appareil" at bounding box center [497, 171] width 87 height 32
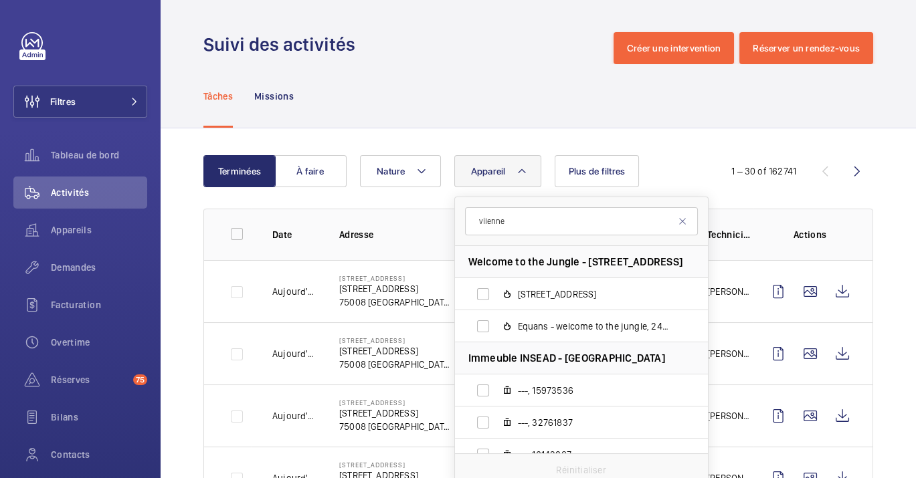
type input "vilennes"
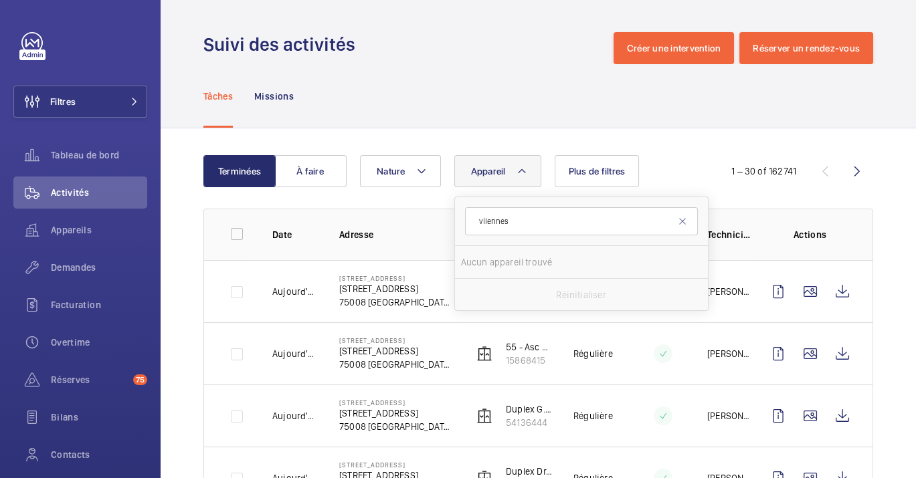
drag, startPoint x: 551, startPoint y: 222, endPoint x: 446, endPoint y: 219, distance: 104.4
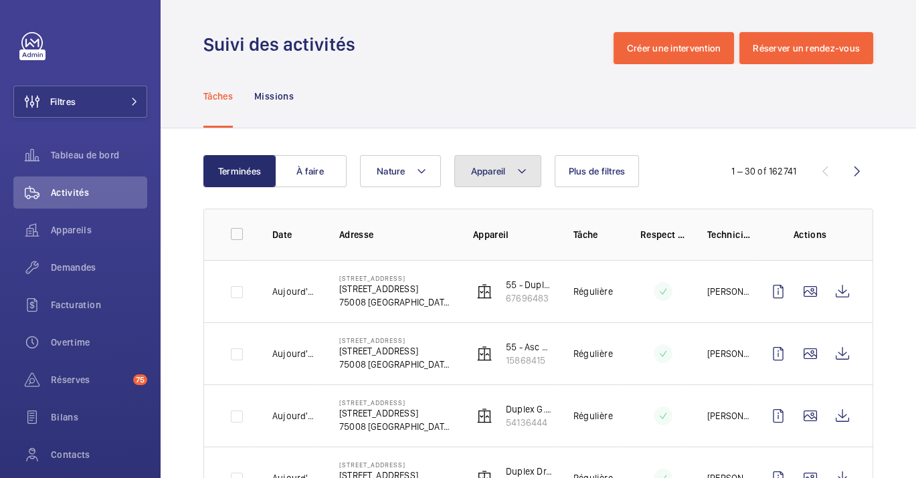
click at [466, 179] on button "Appareil" at bounding box center [497, 171] width 87 height 32
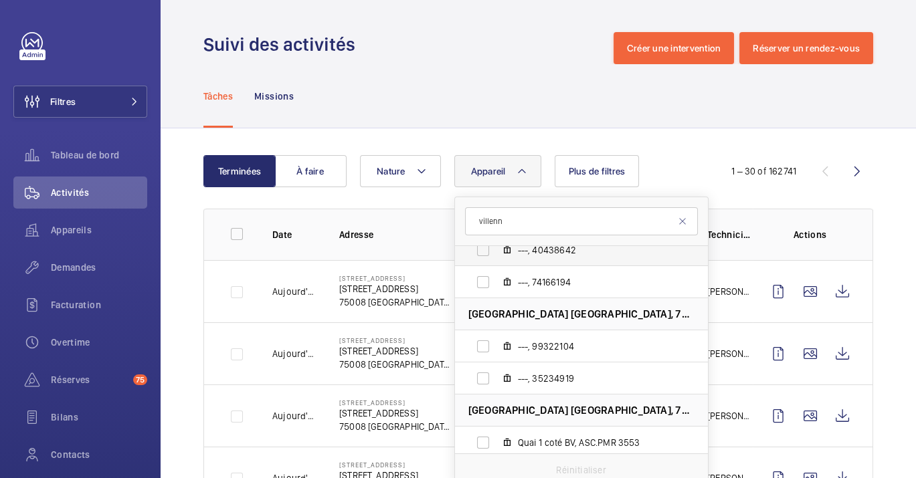
scroll to position [81, 0]
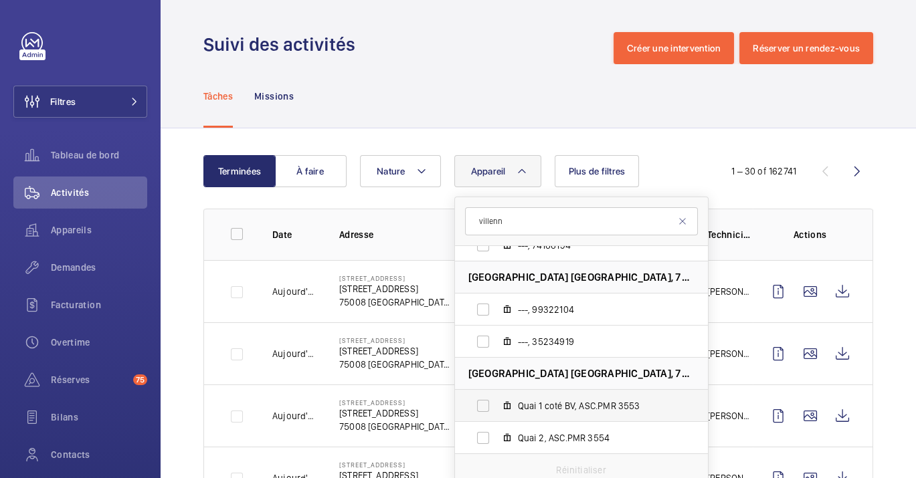
type input "villenn"
click at [531, 396] on label "Quai 1 coté BV, ASC.PMR 3553" at bounding box center [570, 406] width 231 height 32
click at [496, 396] on input "Quai 1 coté BV, ASC.PMR 3553" at bounding box center [483, 406] width 27 height 27
checkbox input "true"
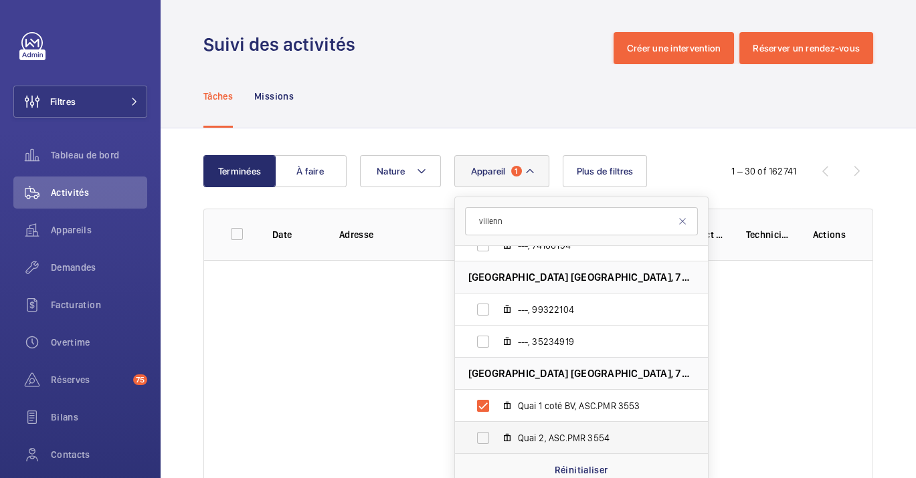
click at [521, 424] on label "Quai 2, ASC.PMR 3554" at bounding box center [570, 438] width 231 height 32
click at [496, 425] on input "Quai 2, ASC.PMR 3554" at bounding box center [483, 438] width 27 height 27
checkbox input "true"
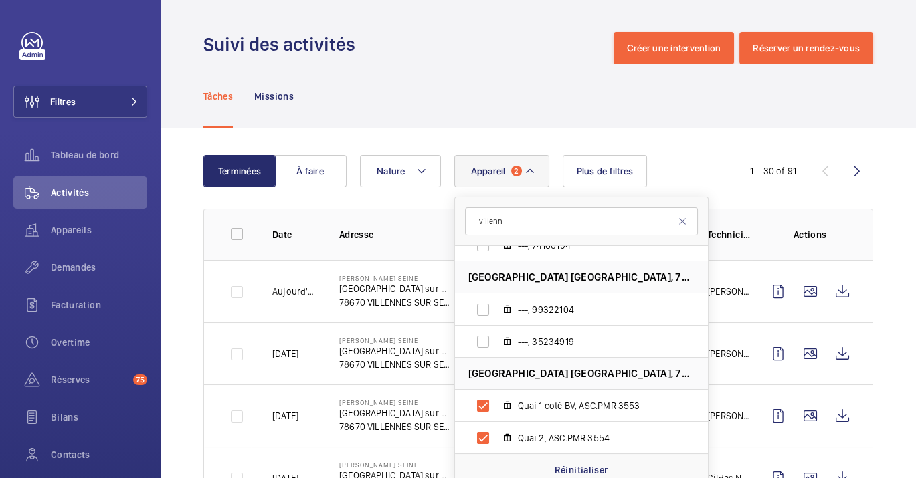
click at [294, 367] on td "18/08/2025" at bounding box center [284, 353] width 67 height 62
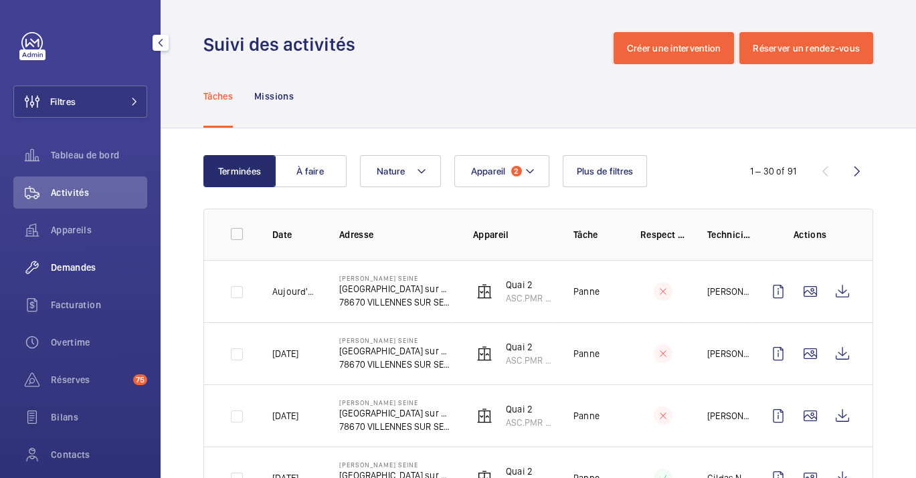
click at [112, 267] on span "Demandes" at bounding box center [99, 267] width 96 height 13
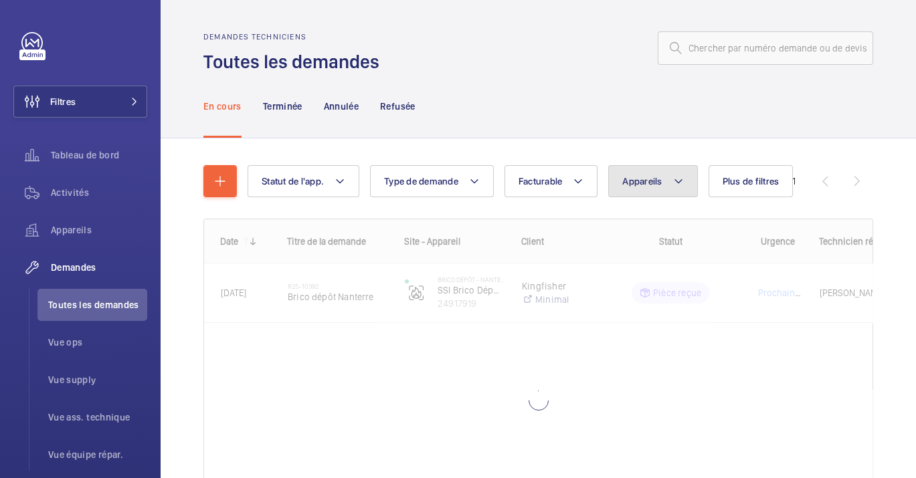
click at [622, 169] on button "Appareils" at bounding box center [652, 181] width 89 height 32
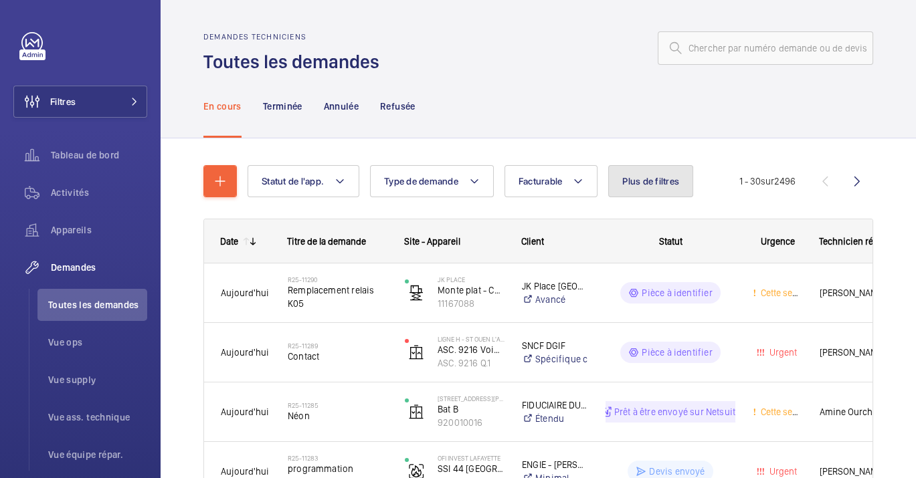
click at [627, 183] on span "Plus de filtres" at bounding box center [650, 181] width 57 height 11
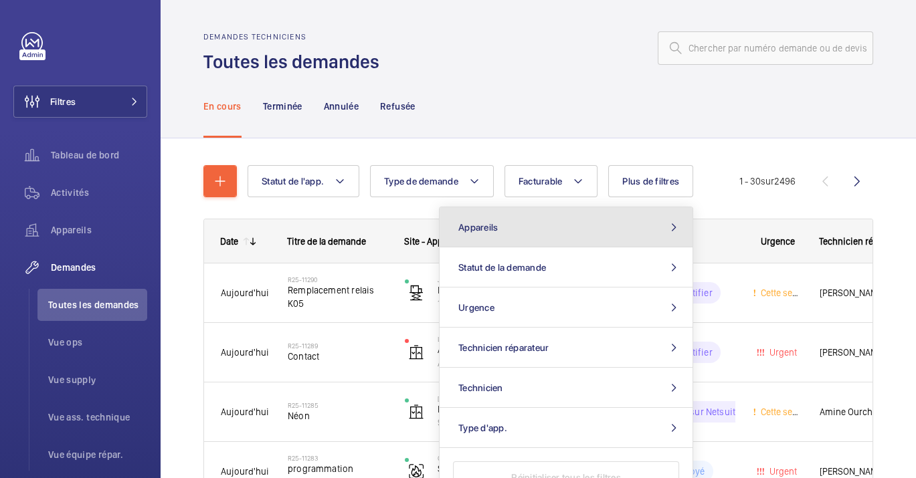
click at [614, 208] on button "Appareils" at bounding box center [566, 227] width 253 height 40
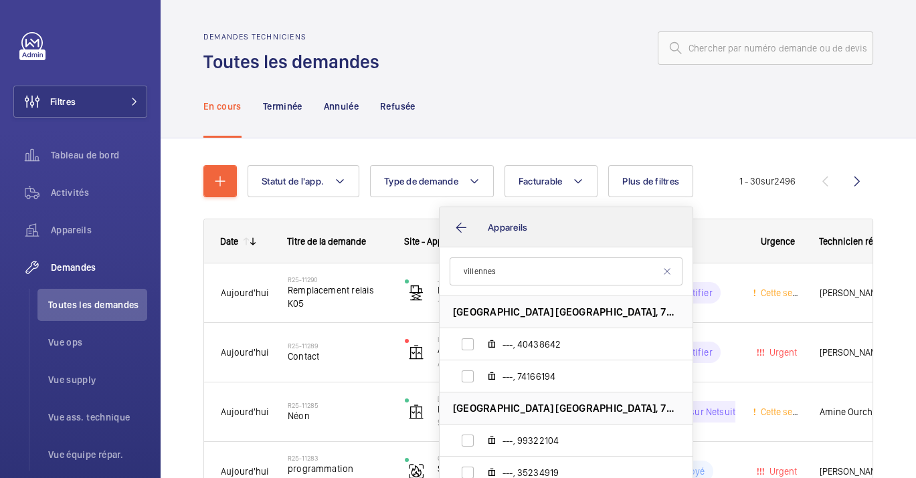
type input "villennes"
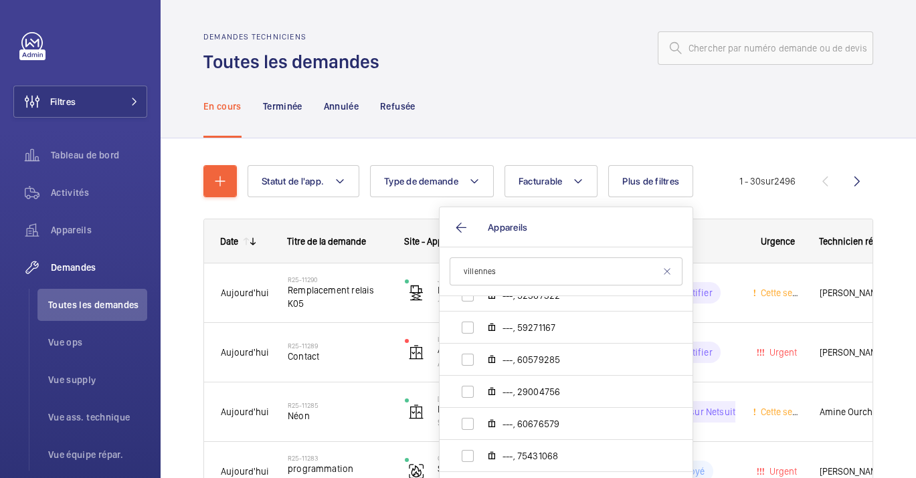
scroll to position [211, 0]
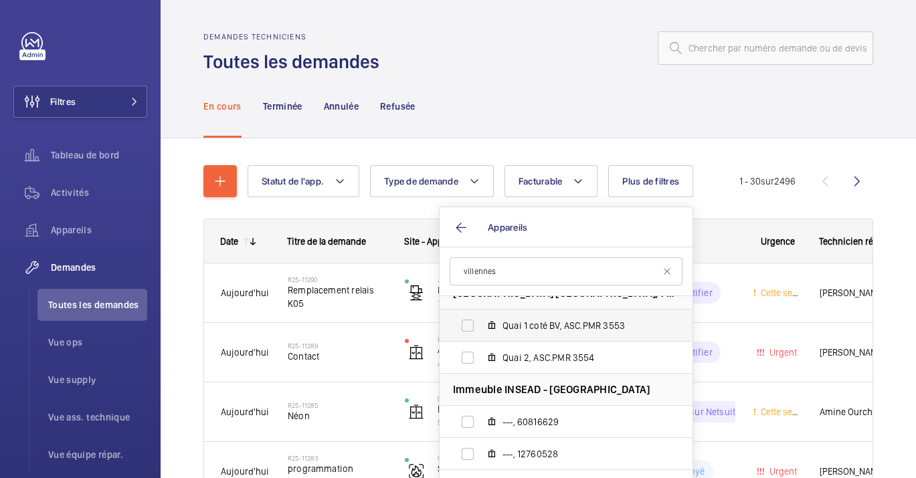
click at [569, 337] on label "Quai 1 coté BV, ASC.PMR 3553" at bounding box center [555, 326] width 231 height 32
click at [481, 337] on input "Quai 1 coté BV, ASC.PMR 3553" at bounding box center [467, 325] width 27 height 27
checkbox input "true"
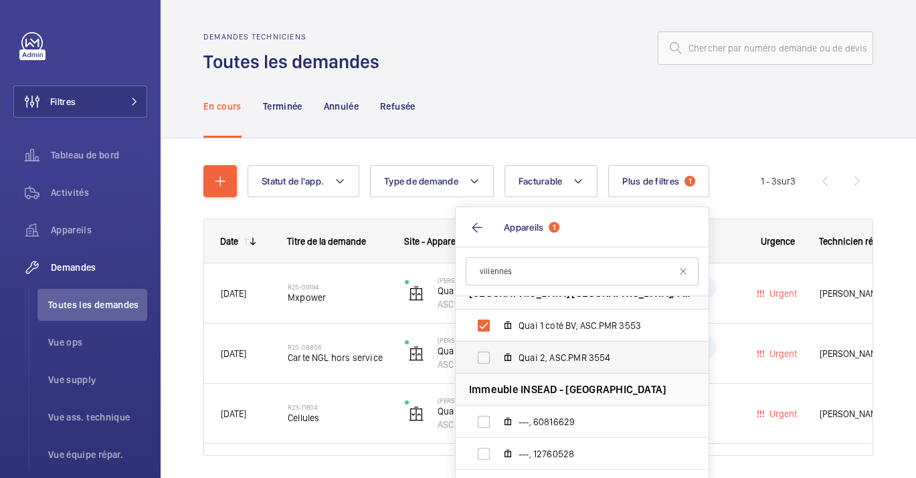
click at [556, 349] on label "Quai 2, ASC.PMR 3554" at bounding box center [571, 358] width 231 height 32
click at [497, 349] on input "Quai 2, ASC.PMR 3554" at bounding box center [483, 358] width 27 height 27
checkbox input "true"
click at [661, 159] on div "Statut de l'app. Type de demande Facturable Plus de filtres 1 Appareils 2 ville…" at bounding box center [538, 316] width 670 height 345
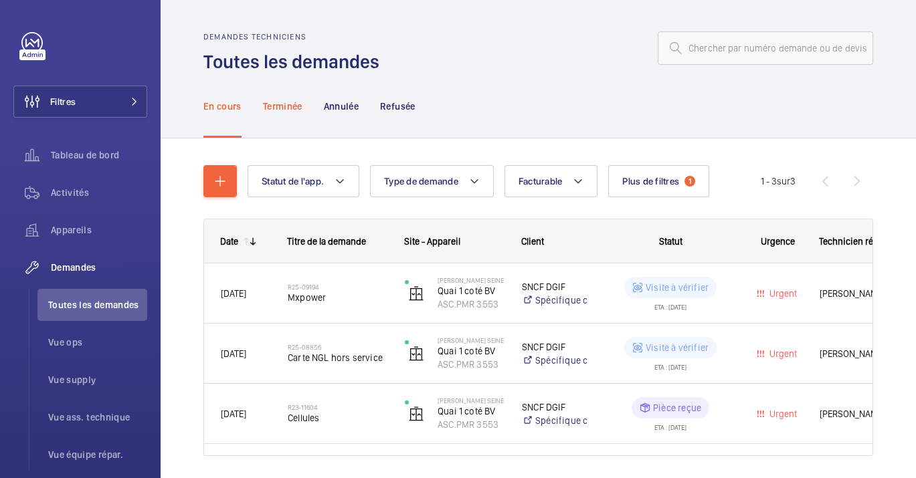
click at [288, 118] on div "Terminée" at bounding box center [282, 106] width 39 height 64
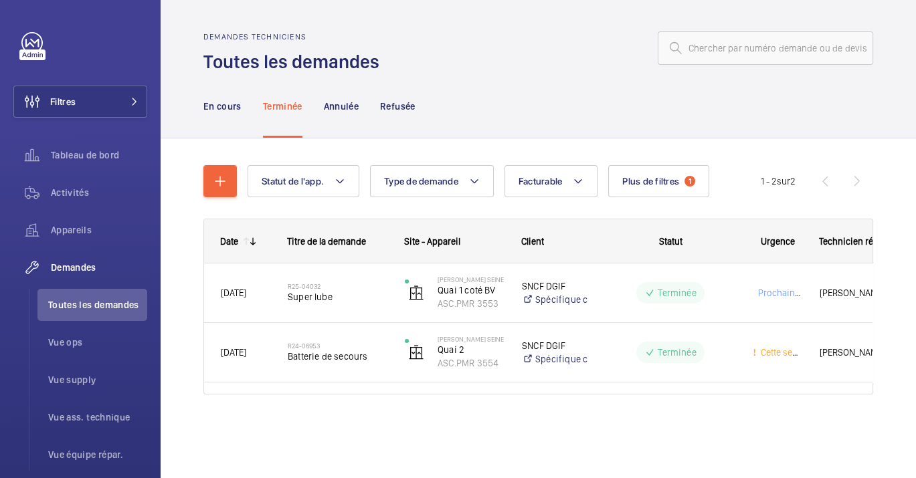
click at [219, 162] on div "Statut de l'app. Type de demande Facturable Plus de filtres 1 Appareils 2 Urgen…" at bounding box center [538, 285] width 670 height 283
click at [229, 177] on button "button" at bounding box center [219, 181] width 33 height 32
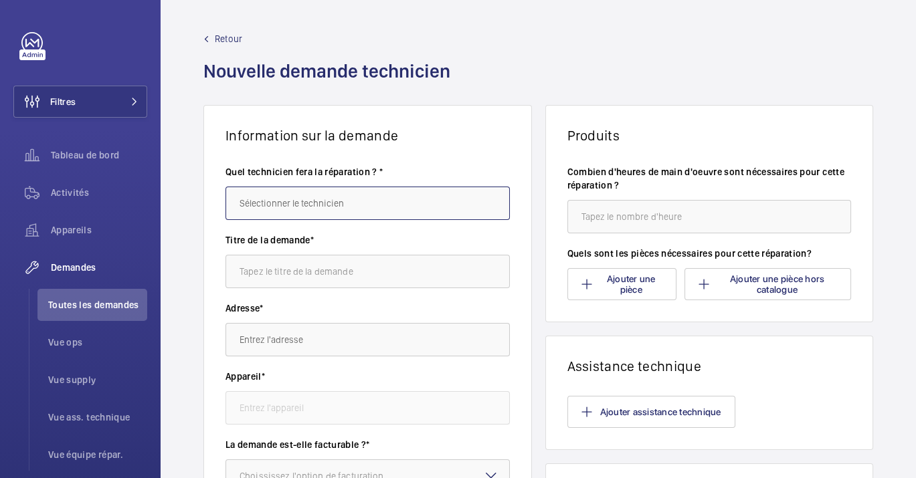
click at [449, 214] on input "text" at bounding box center [367, 203] width 284 height 33
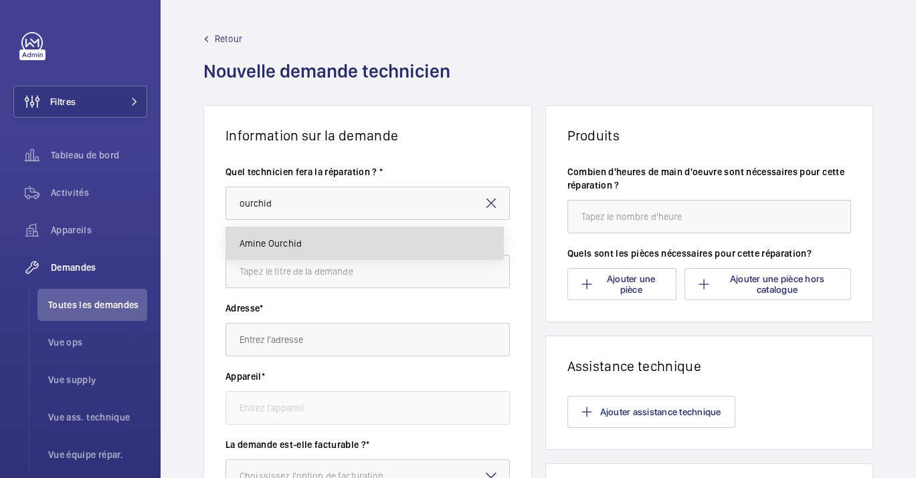
click at [385, 252] on mat-option "Amine Ourchid" at bounding box center [364, 243] width 277 height 32
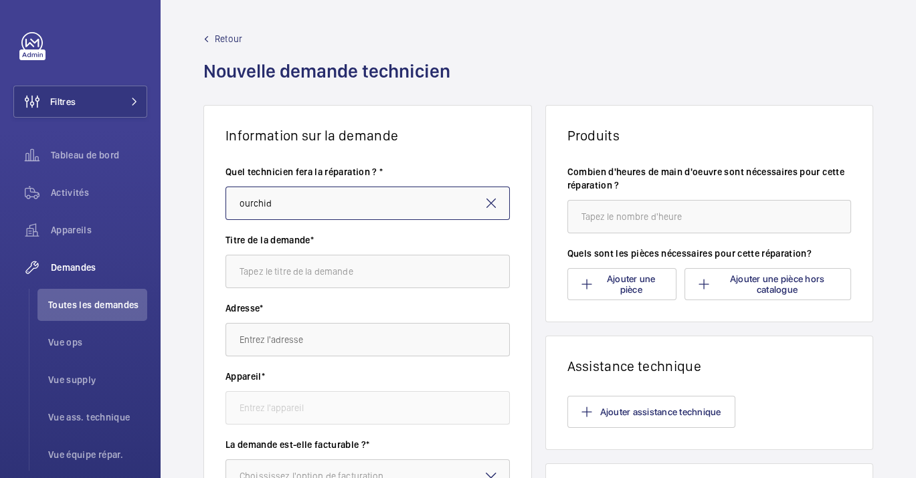
type input "Amine Ourchid"
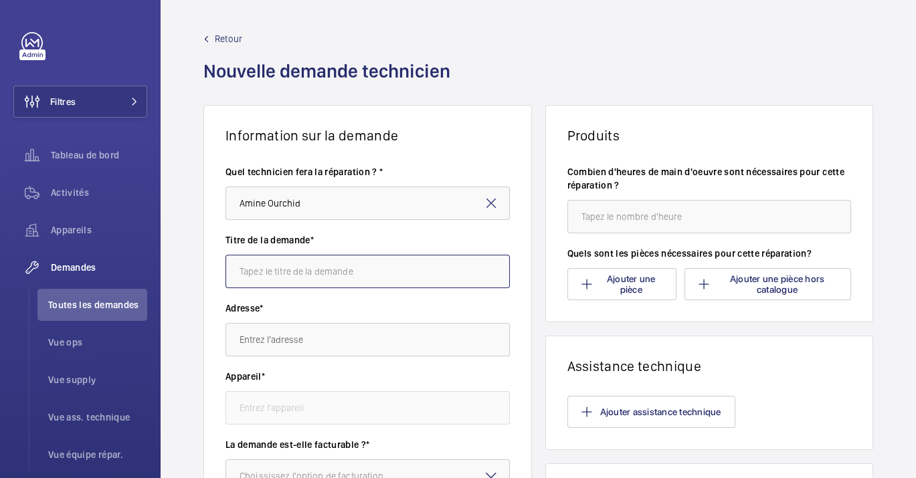
click at [372, 272] on input "text" at bounding box center [367, 271] width 284 height 33
type input "Nettoyage"
click at [366, 321] on wm-front-autocomplete-dropdown-select "Adresse*" at bounding box center [367, 329] width 284 height 55
click at [365, 322] on wm-front-autocomplete-dropdown-select "Adresse*" at bounding box center [367, 329] width 284 height 55
click at [344, 360] on div "Adresse*" at bounding box center [367, 336] width 284 height 68
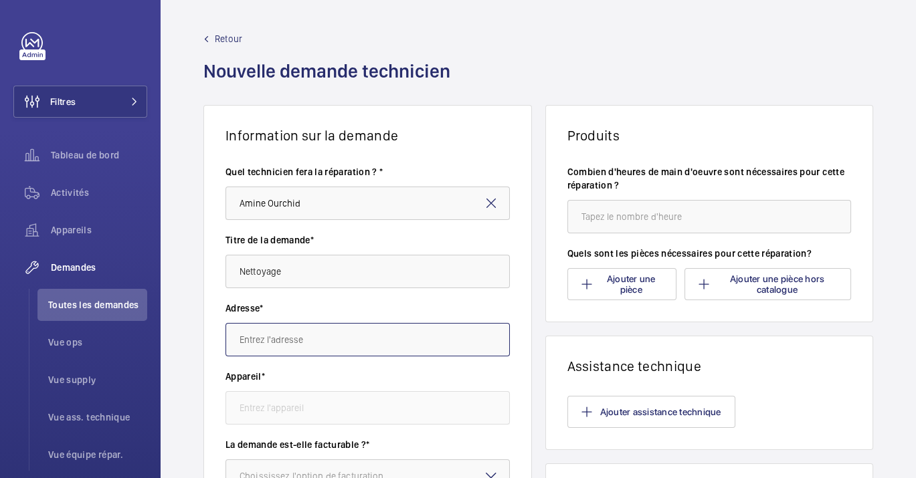
click at [339, 336] on input "text" at bounding box center [367, 339] width 284 height 33
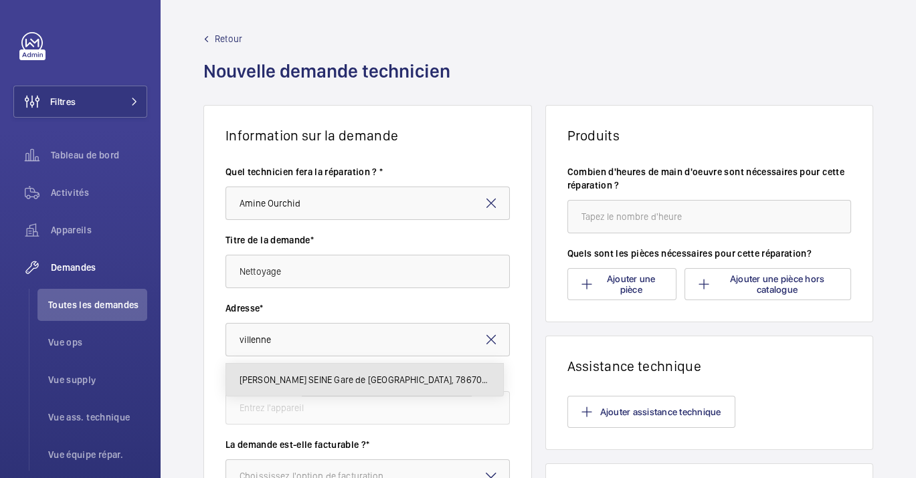
drag, startPoint x: 318, startPoint y: 377, endPoint x: 321, endPoint y: 384, distance: 8.1
click at [318, 376] on span "Ligne J - VILLENNES SEINE Gare de Villennes sur Seine, 78670 VILLENNES SUR SEINE" at bounding box center [365, 379] width 250 height 13
type input "Ligne J - VILLENNES SEINE Gare de Villennes sur Seine, 78670 VILLENNES SUR SEINE"
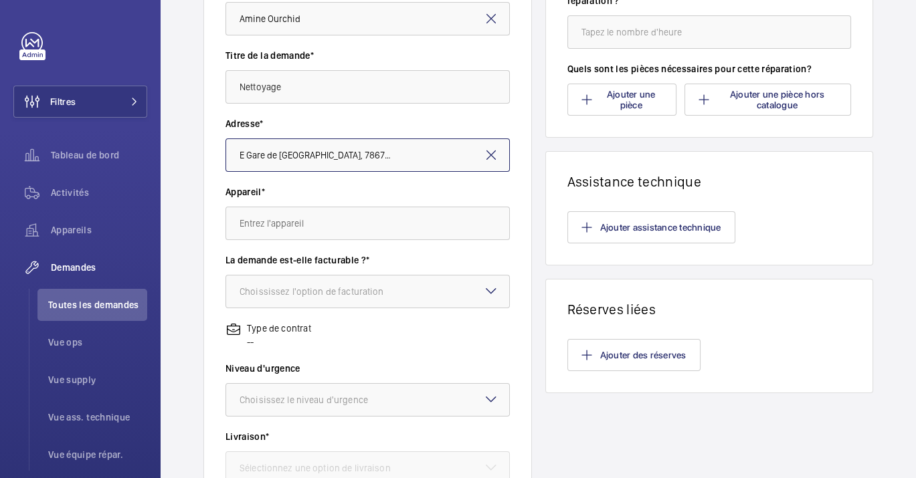
scroll to position [223, 0]
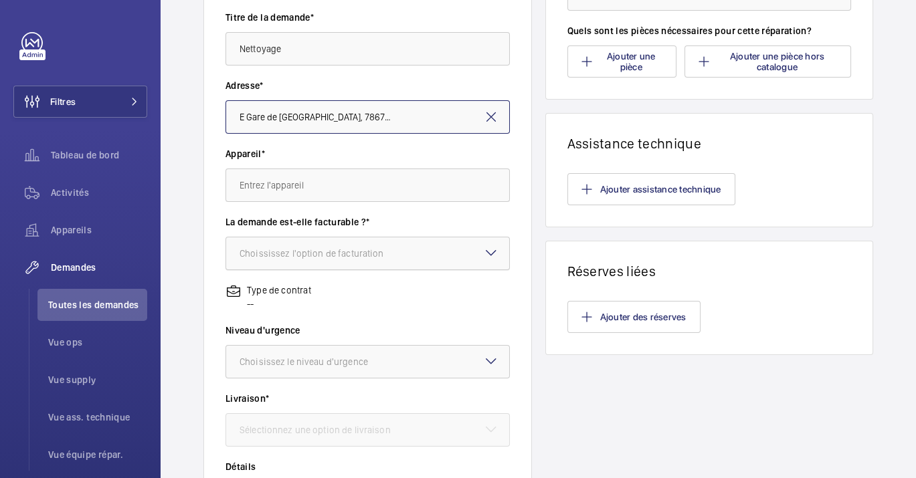
click at [359, 244] on div at bounding box center [367, 254] width 283 height 32
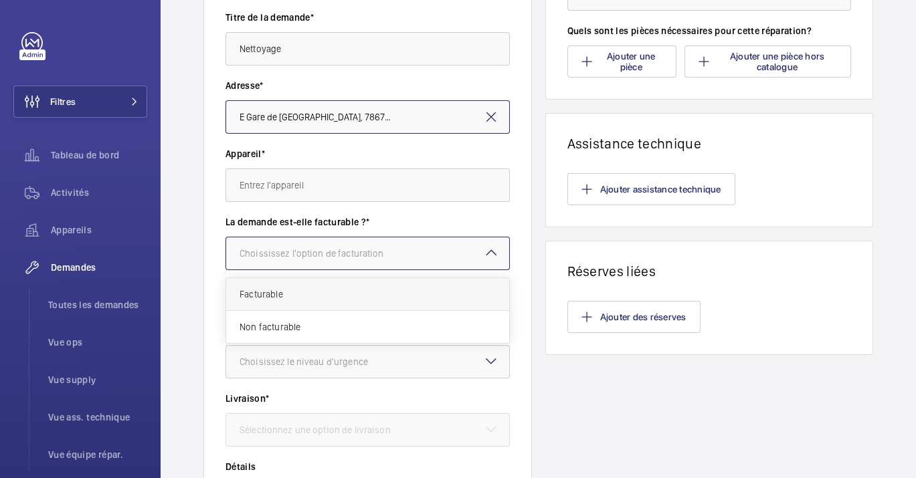
click at [326, 302] on div "Facturable" at bounding box center [367, 294] width 283 height 33
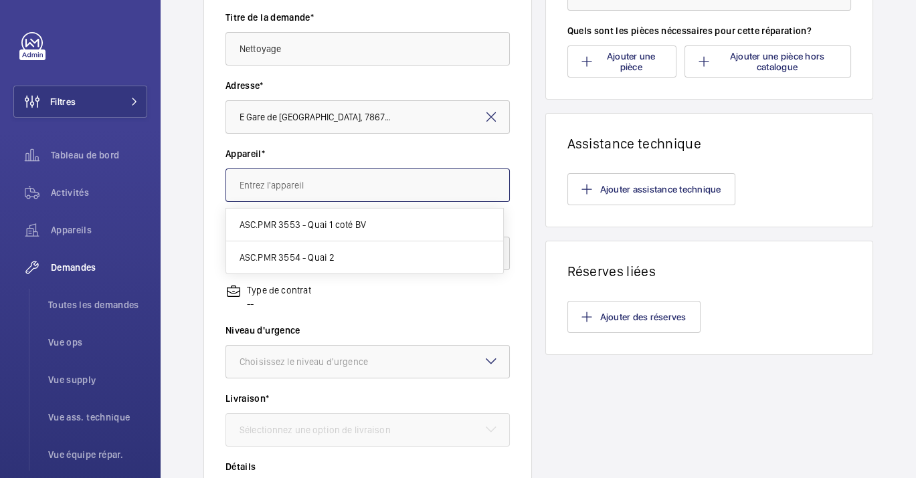
click at [313, 183] on input "text" at bounding box center [367, 185] width 284 height 33
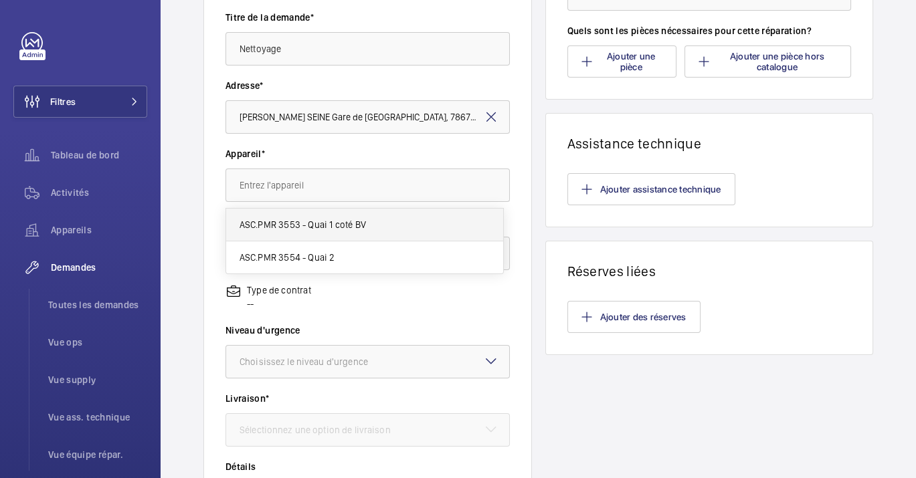
click at [312, 233] on mat-option "ASC.PMR 3553 - Quai 1 coté BV" at bounding box center [364, 225] width 277 height 33
type input "ASC.PMR 3553 - Quai 1 coté BV"
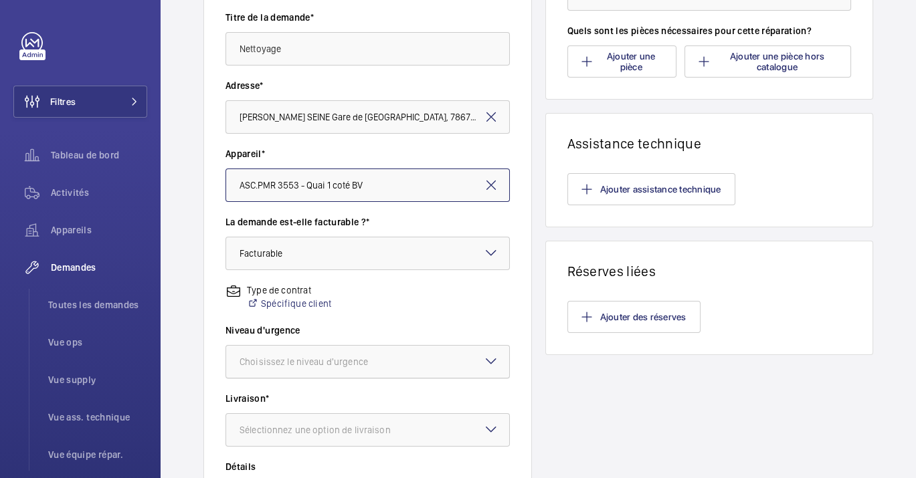
click at [315, 367] on div "Choisissez le niveau d'urgence" at bounding box center [321, 361] width 162 height 13
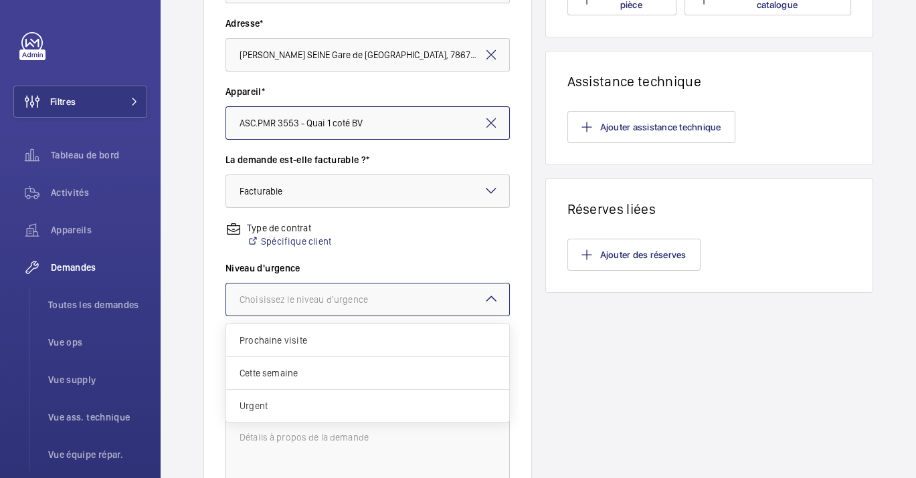
scroll to position [371, 0]
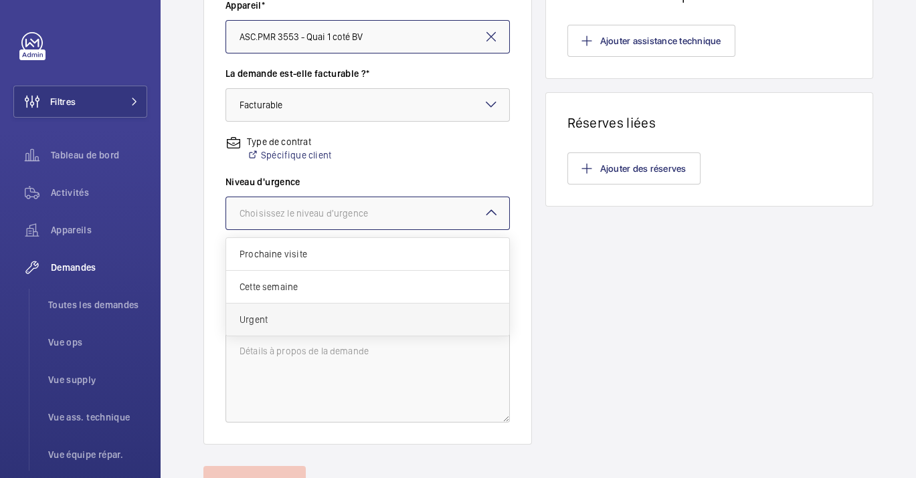
click at [319, 322] on span "Urgent" at bounding box center [368, 319] width 256 height 13
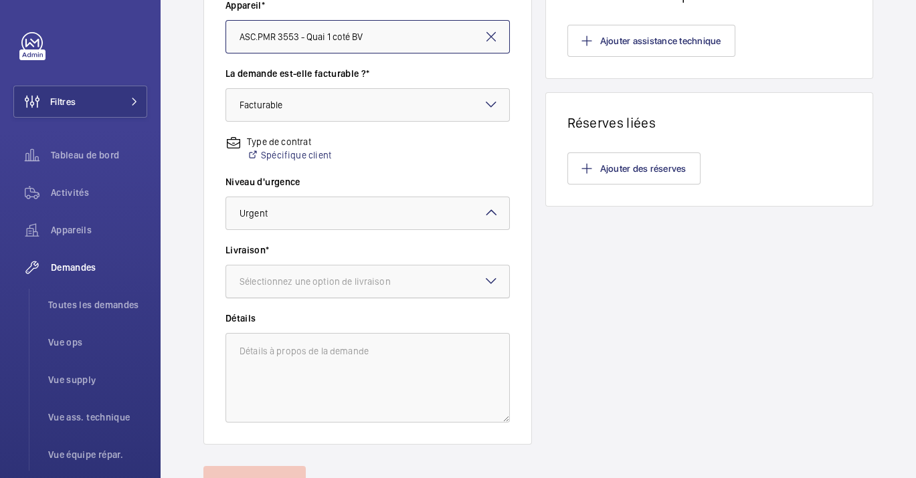
click at [332, 286] on div "Sélectionnez une option de livraison" at bounding box center [332, 281] width 185 height 13
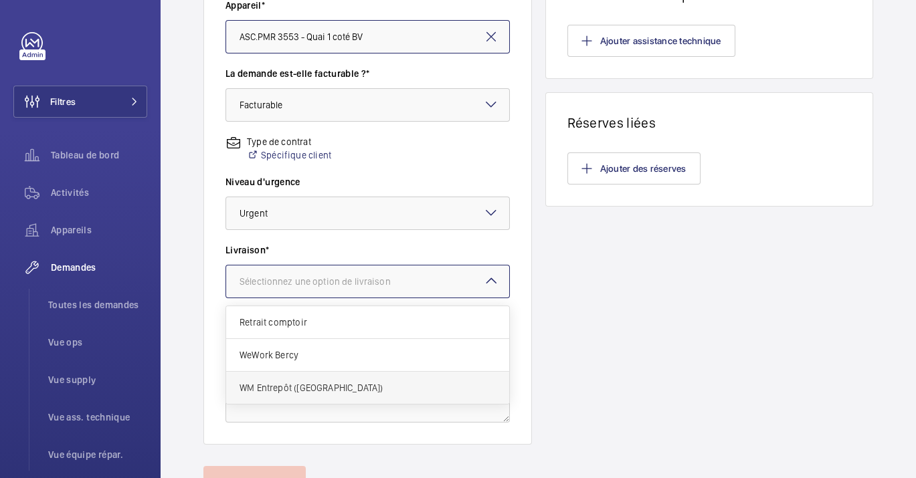
click at [312, 383] on span "WM Entrepôt ([GEOGRAPHIC_DATA])" at bounding box center [368, 387] width 256 height 13
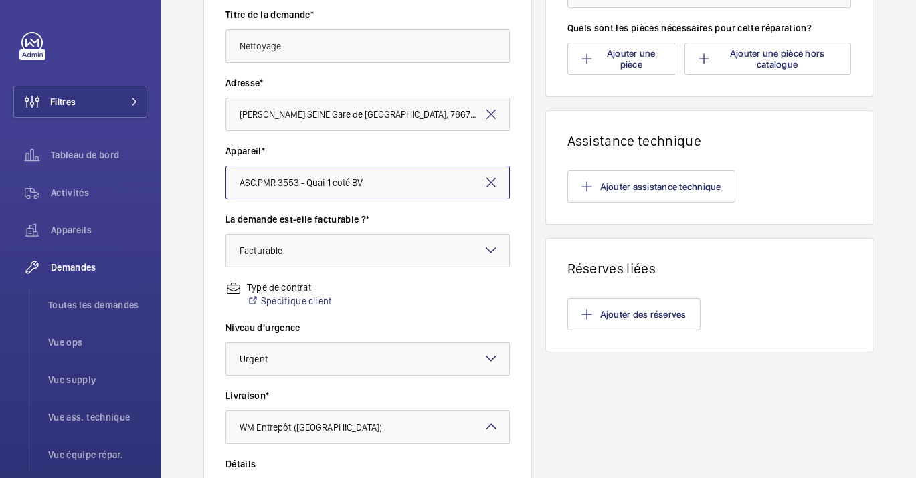
scroll to position [0, 0]
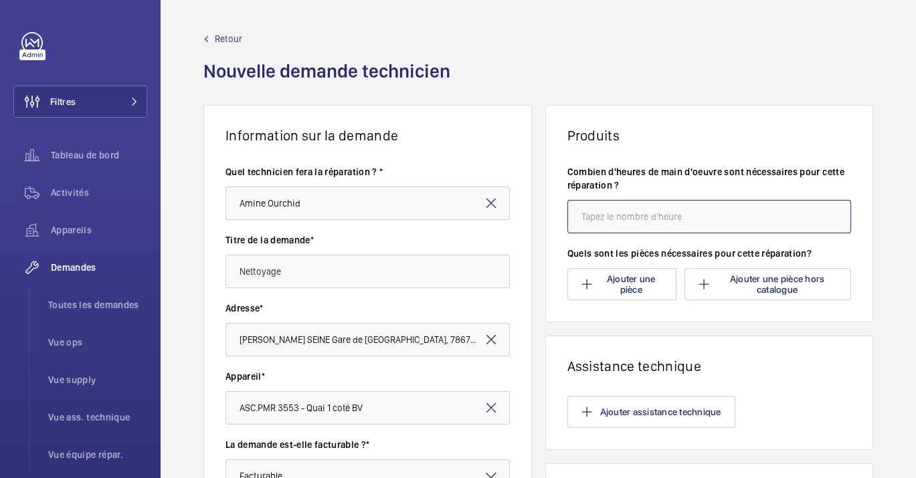
click at [626, 206] on input "number" at bounding box center [709, 216] width 284 height 33
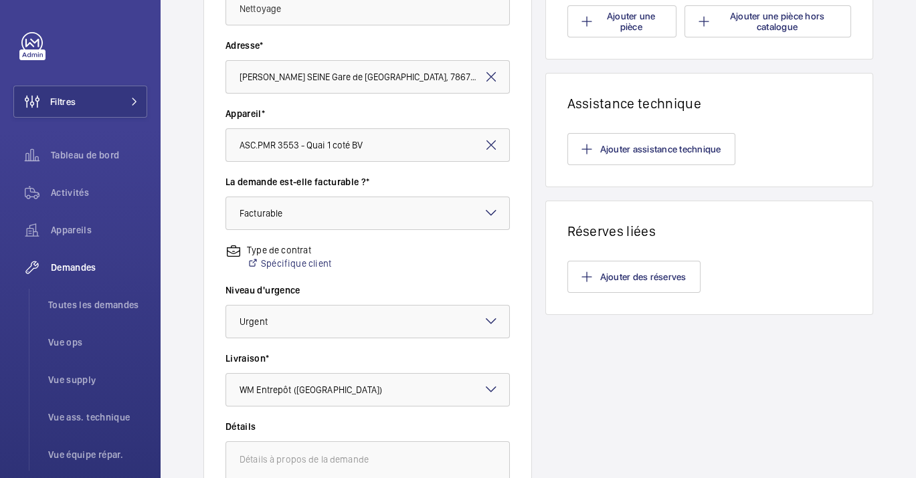
scroll to position [433, 0]
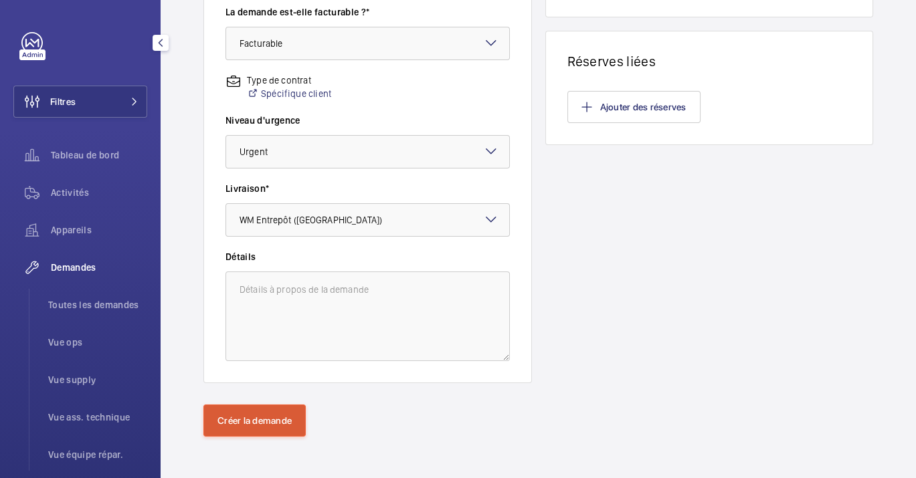
type input "1"
click at [223, 405] on button "Créer la demande" at bounding box center [254, 421] width 102 height 32
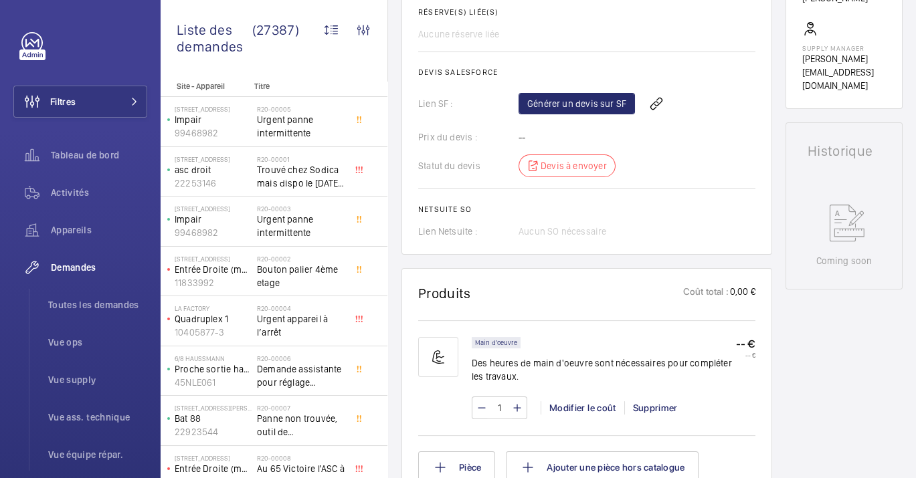
scroll to position [446, 0]
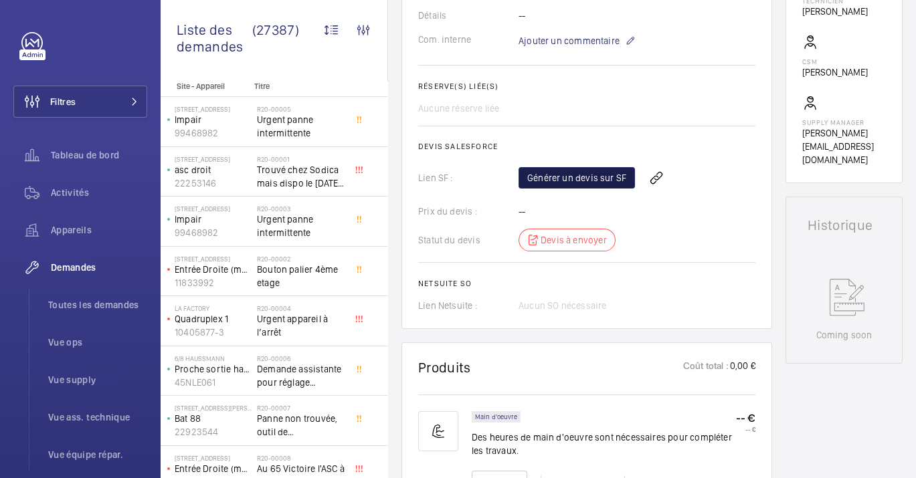
click at [563, 173] on link "Générer un devis sur SF" at bounding box center [577, 177] width 116 height 21
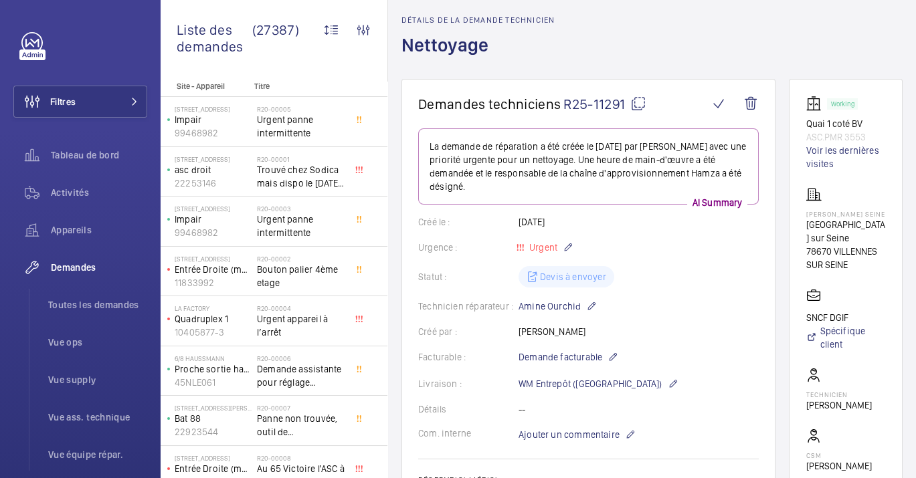
scroll to position [0, 0]
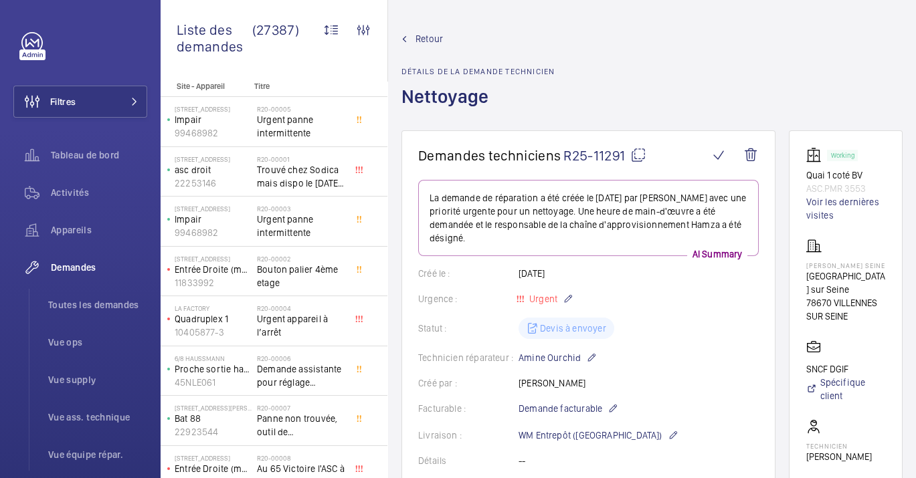
drag, startPoint x: 827, startPoint y: 272, endPoint x: 797, endPoint y: 258, distance: 33.2
click at [797, 258] on wm-front-card "Working Quai 1 coté BV ASC.PMR 3553 Voir les dernières visites Ligne J - VILLEN…" at bounding box center [846, 379] width 114 height 498
drag, startPoint x: 865, startPoint y: 189, endPoint x: 800, endPoint y: 191, distance: 65.0
click at [800, 191] on wm-front-card "Working Quai 1 coté BV ASC.PMR 3553 Voir les dernières visites Ligne J - VILLEN…" at bounding box center [846, 379] width 114 height 498
copy p "ASC.PMR 3553"
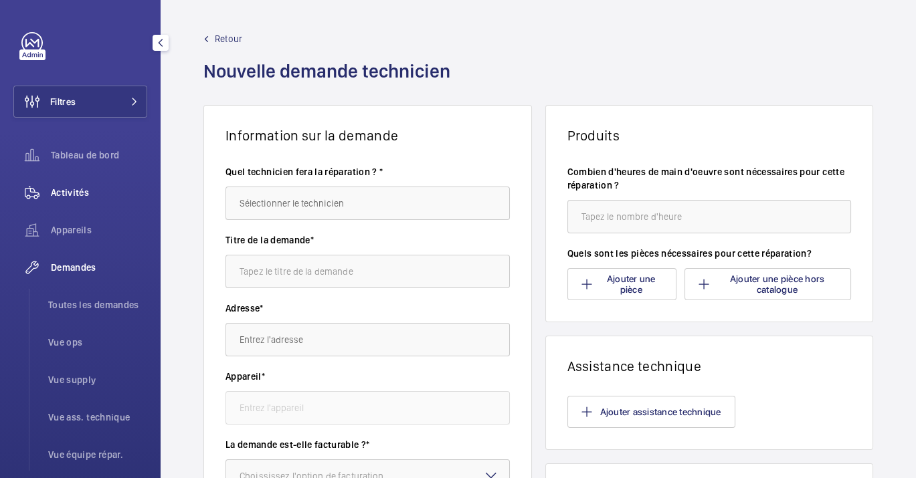
click at [90, 189] on span "Activités" at bounding box center [99, 192] width 96 height 13
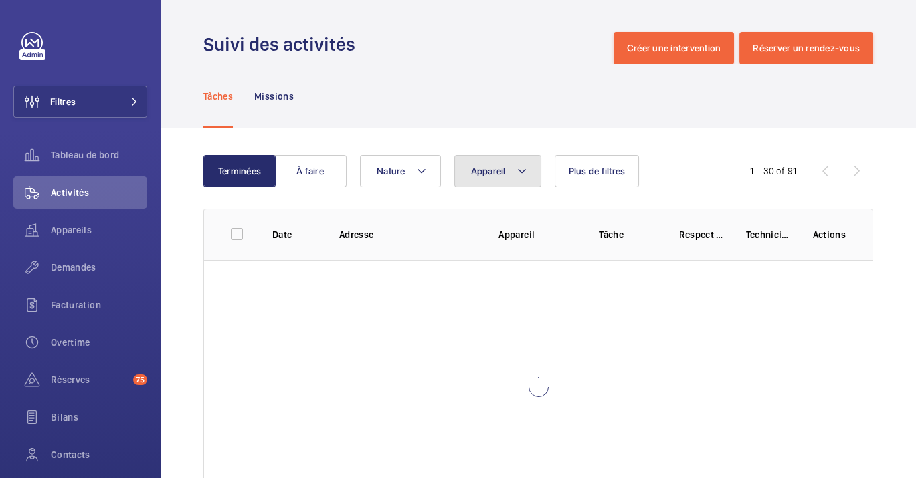
click at [476, 185] on button "Appareil" at bounding box center [497, 171] width 87 height 32
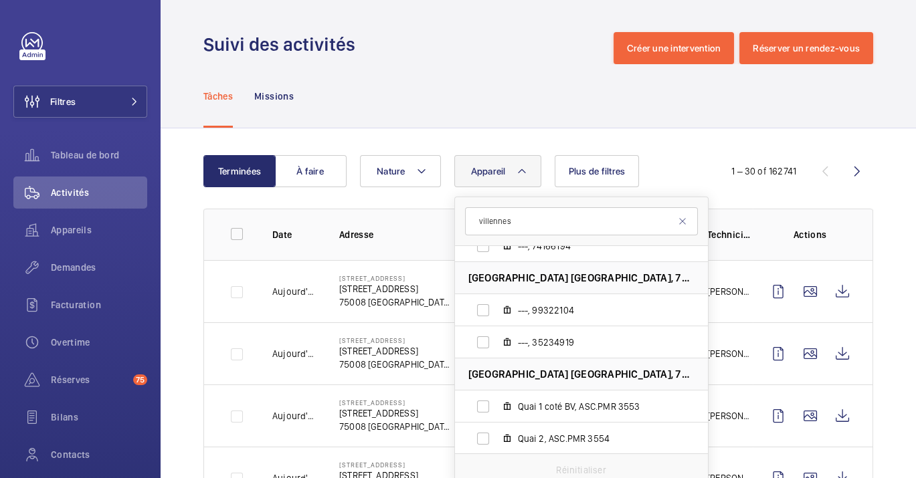
scroll to position [81, 0]
type input "villennes"
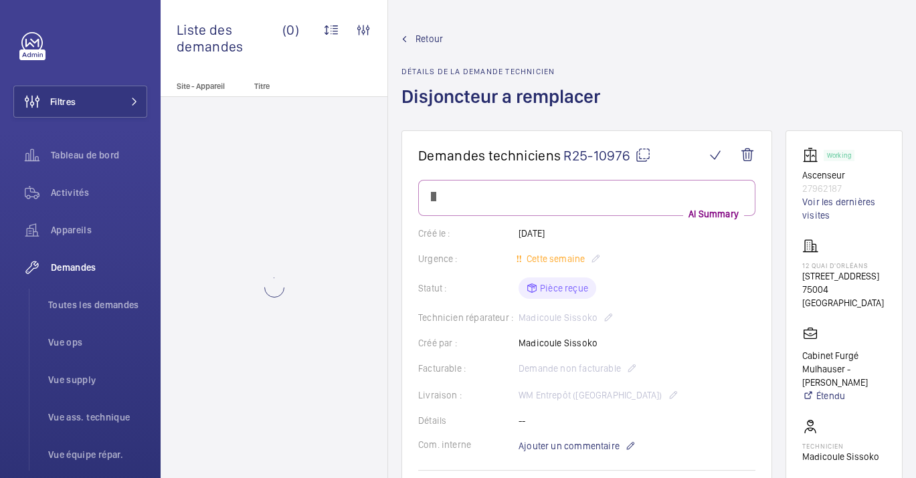
scroll to position [74, 0]
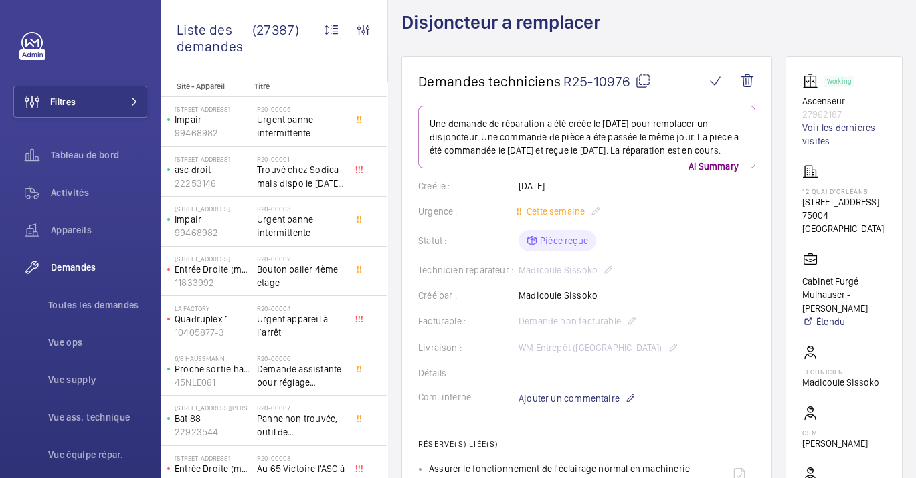
click at [669, 303] on wm-front-card-body "Une demande de réparation a été créée le [DATE] pour remplacer un disjoncteur. …" at bounding box center [586, 406] width 337 height 601
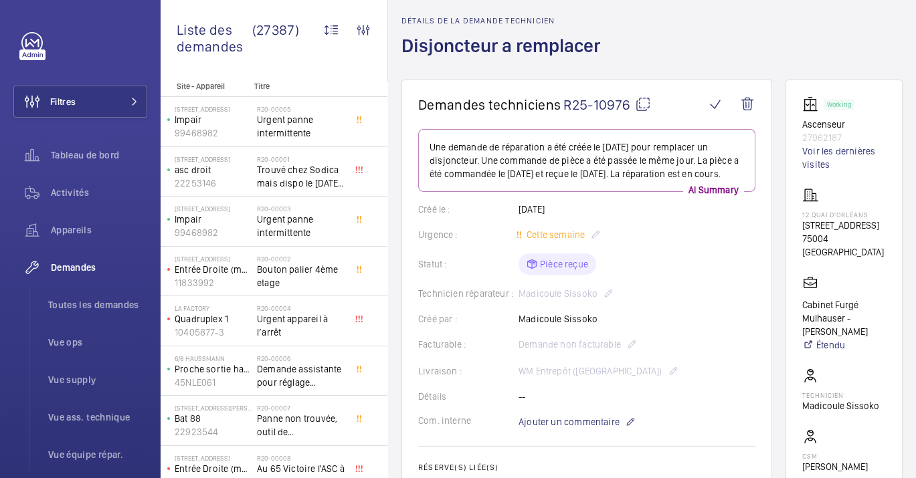
scroll to position [149, 0]
